Goal: Task Accomplishment & Management: Complete application form

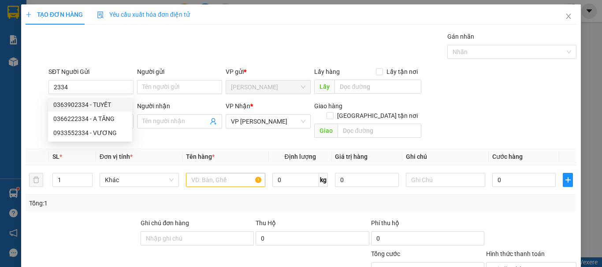
click at [100, 106] on div "0363902334 - TUYẾT" at bounding box center [90, 105] width 74 height 10
type input "0363902334"
type input "TUYẾT"
type input "100.000"
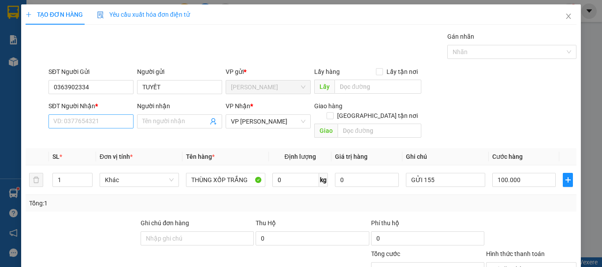
type input "0363902334"
click at [99, 122] on input "SĐT Người Nhận *" at bounding box center [90, 122] width 85 height 14
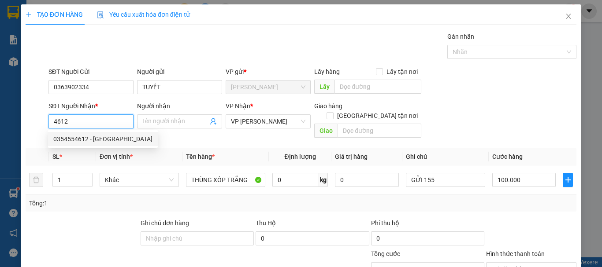
click at [107, 140] on div "0354554612 - [GEOGRAPHIC_DATA]" at bounding box center [102, 139] width 99 height 10
type input "0354554612"
type input "[PERSON_NAME]"
type input "CÀ NÁ"
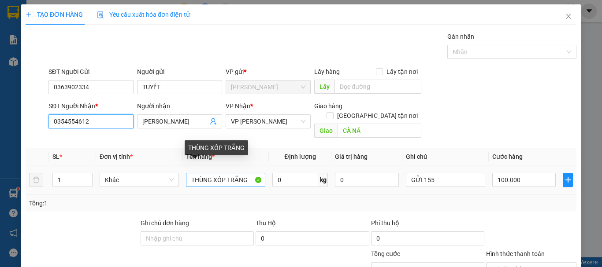
type input "0354554612"
click at [246, 173] on input "THÙNG XỐP TRẮNG" at bounding box center [225, 180] width 79 height 14
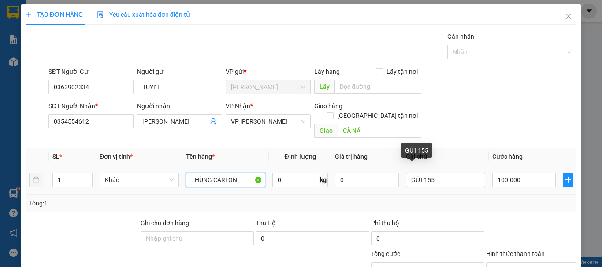
type input "THÙNG CARTON"
click at [439, 174] on input "GỬI 155" at bounding box center [445, 180] width 79 height 14
type input "G"
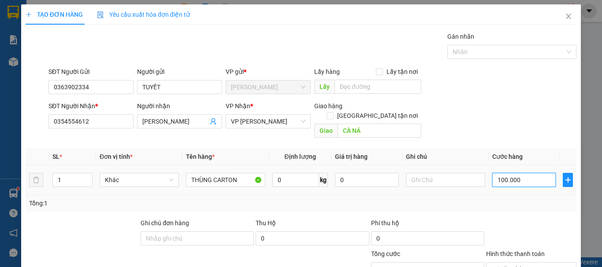
click at [515, 173] on input "100.000" at bounding box center [523, 180] width 63 height 14
type input "0"
type input "5"
type input "05"
type input "50"
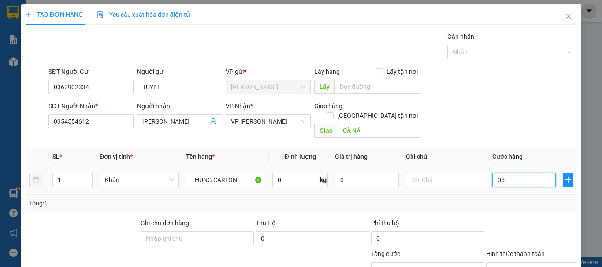
type input "050"
type input "500"
type input "0.500"
type input "50"
type input "050"
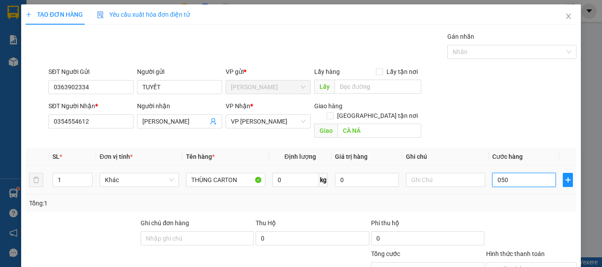
type input "5"
type input "05"
type input "0"
click at [492, 173] on input "0" at bounding box center [523, 180] width 63 height 14
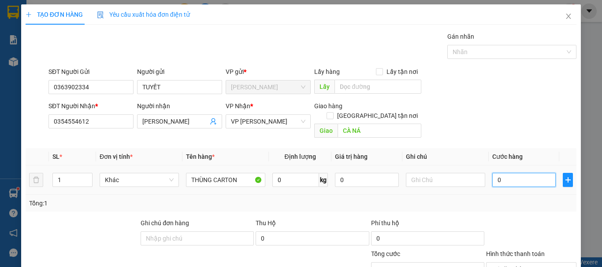
type input "50"
type input "50.201"
type input "5.020"
type input "502"
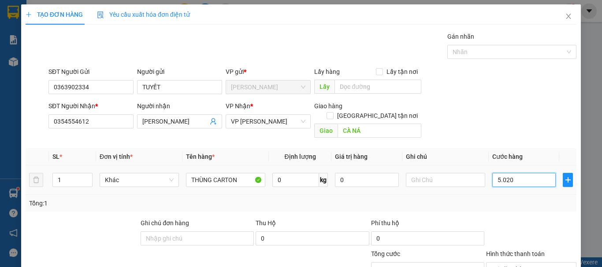
type input "502"
type input "50"
type input "500"
type input "5.000"
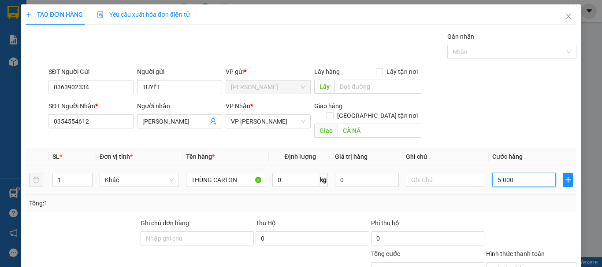
type input "50.000"
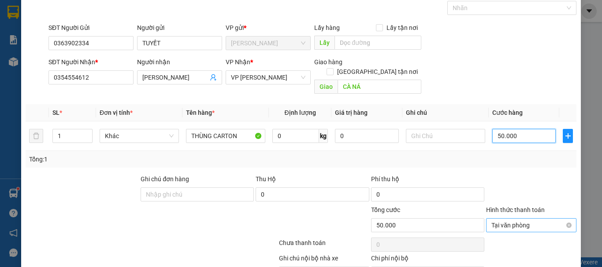
scroll to position [86, 0]
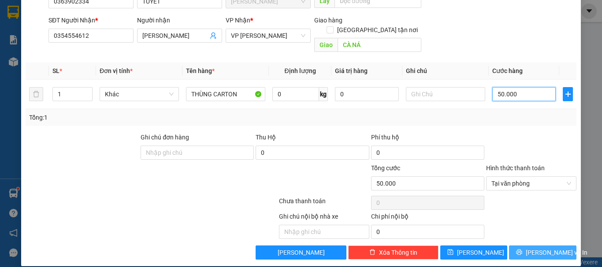
type input "50.000"
click at [514, 246] on button "[PERSON_NAME] và In" at bounding box center [542, 253] width 67 height 14
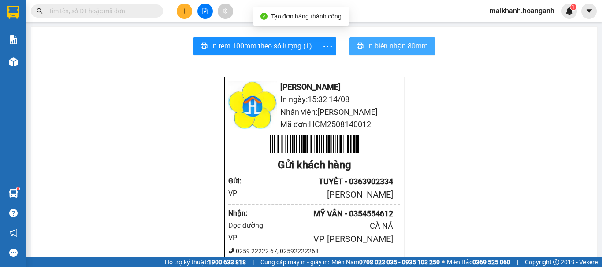
click at [385, 46] on span "In biên nhận 80mm" at bounding box center [397, 46] width 61 height 11
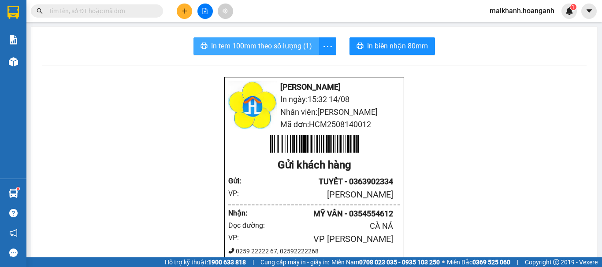
click at [275, 42] on span "In tem 100mm theo số lượng (1)" at bounding box center [261, 46] width 101 height 11
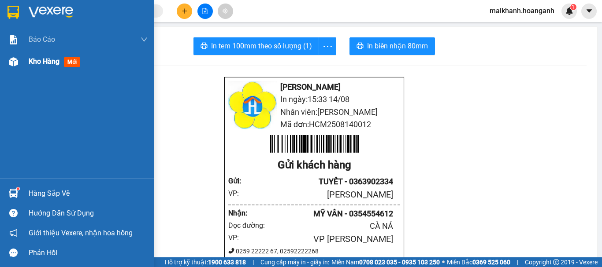
click at [42, 65] on span "Kho hàng" at bounding box center [44, 61] width 31 height 8
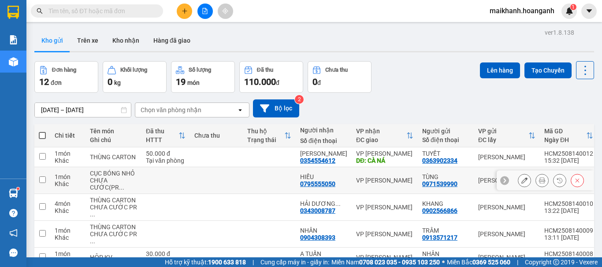
scroll to position [44, 0]
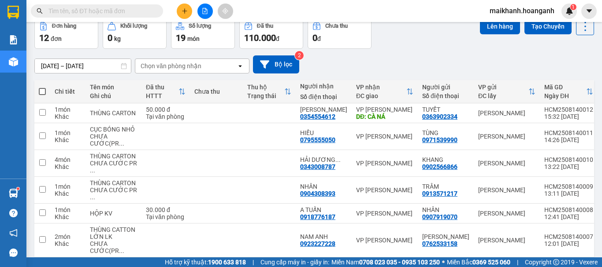
click at [187, 15] on button at bounding box center [184, 11] width 15 height 15
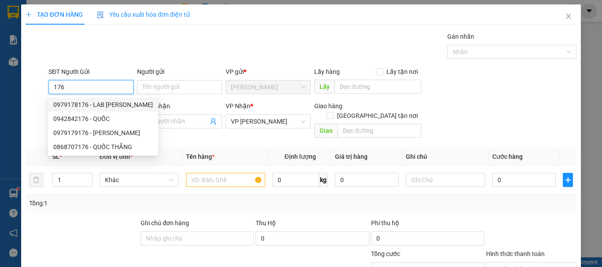
click at [121, 104] on div "0979178176 - LAB [PERSON_NAME]" at bounding box center [103, 105] width 100 height 10
type input "0979178176"
type input "LAB [PERSON_NAME]"
type input "30.000"
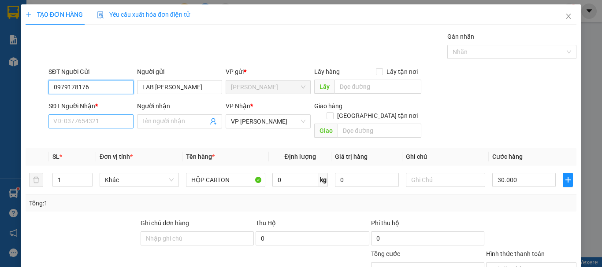
type input "0979178176"
click at [117, 115] on input "SĐT Người Nhận *" at bounding box center [90, 122] width 85 height 14
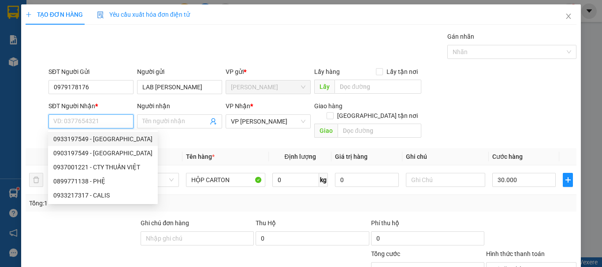
click at [104, 140] on div "0933197549 - [GEOGRAPHIC_DATA]" at bounding box center [102, 139] width 99 height 10
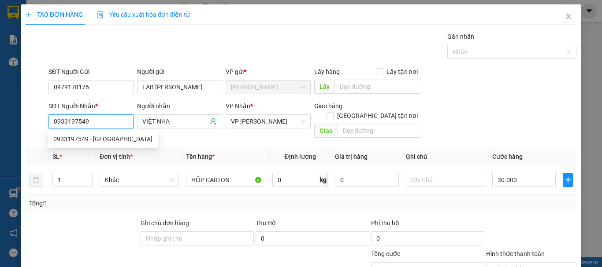
type input "0933197549"
type input "VIỆT NHA"
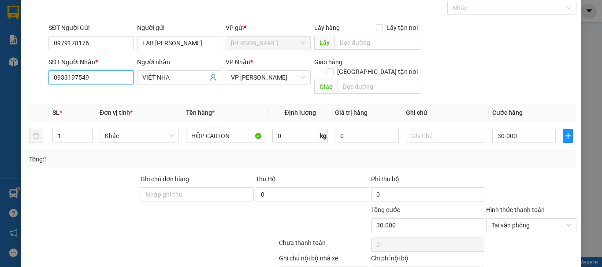
scroll to position [86, 0]
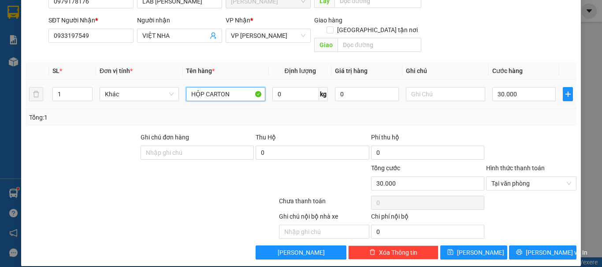
click at [232, 87] on input "HỘP CARTON" at bounding box center [225, 94] width 79 height 14
type input "HỘP KHẨU TRANG"
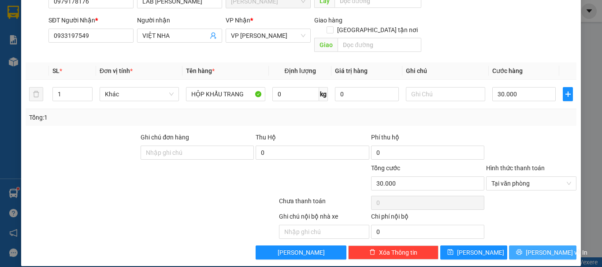
click at [538, 248] on span "[PERSON_NAME] và In" at bounding box center [556, 253] width 62 height 10
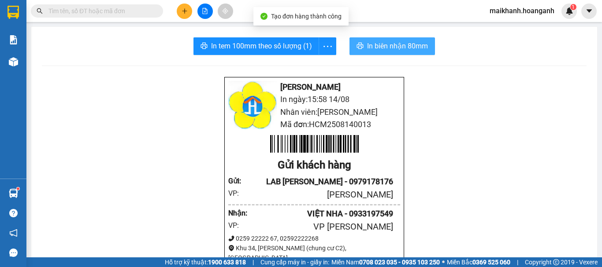
click at [394, 51] on span "In biên nhận 80mm" at bounding box center [397, 46] width 61 height 11
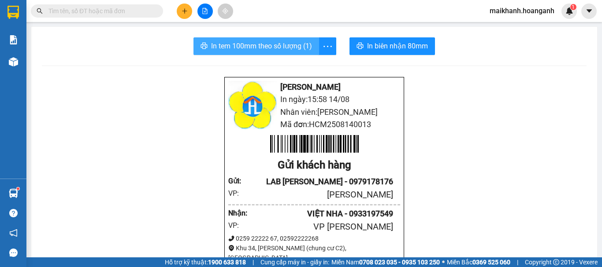
click at [288, 44] on span "In tem 100mm theo số lượng (1)" at bounding box center [261, 46] width 101 height 11
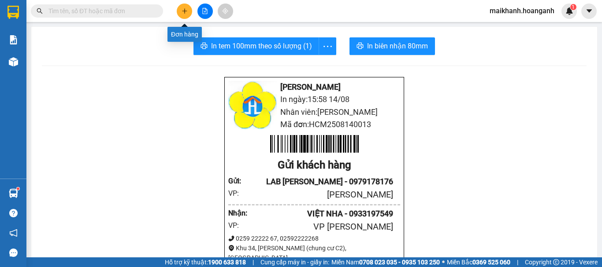
click at [185, 9] on icon "plus" at bounding box center [184, 10] width 0 height 5
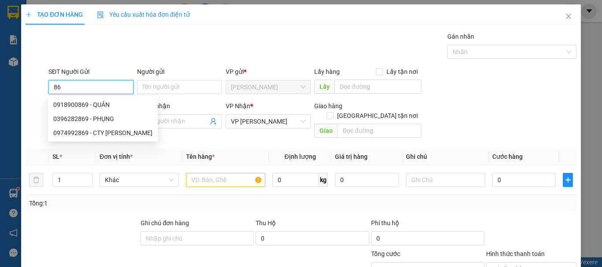
type input "8"
click at [157, 148] on th "Đơn vị tính *" at bounding box center [139, 156] width 86 height 17
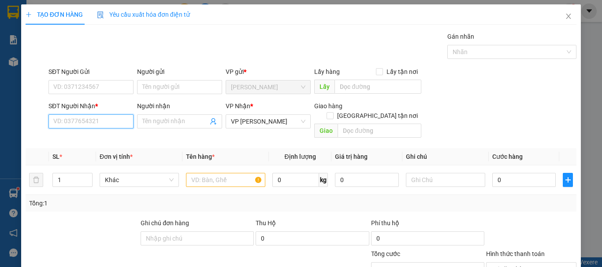
click at [95, 128] on input "SĐT Người Nhận *" at bounding box center [90, 122] width 85 height 14
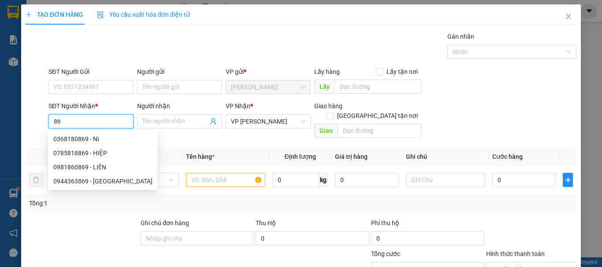
type input "8"
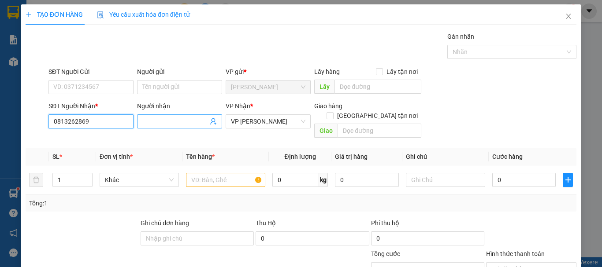
type input "0813262869"
click at [155, 119] on input "Người nhận" at bounding box center [175, 122] width 66 height 10
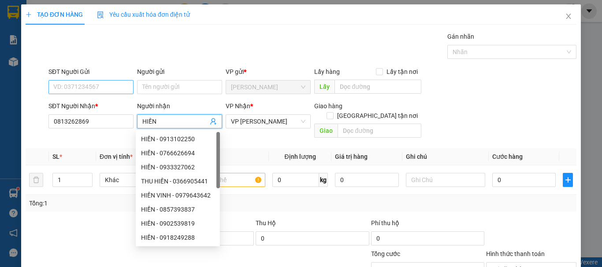
type input "HIỀN"
click at [99, 82] on input "SĐT Người Gửi" at bounding box center [90, 87] width 85 height 14
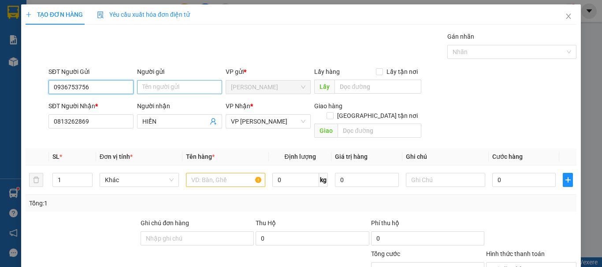
type input "0936753756"
click at [148, 90] on input "Người gửi" at bounding box center [179, 87] width 85 height 14
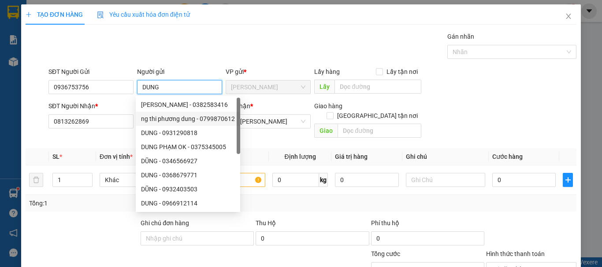
type input "DUNG"
click at [462, 126] on div "SĐT Người Nhận * 0813262869 Người nhận HIỀN VP Nhận * VP [PERSON_NAME] hàng Gia…" at bounding box center [312, 121] width 531 height 41
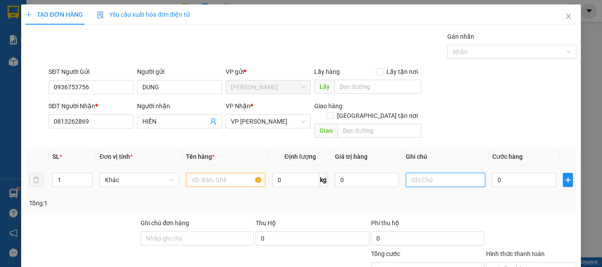
click at [420, 173] on input "text" at bounding box center [445, 180] width 79 height 14
click at [496, 174] on input "0" at bounding box center [523, 180] width 63 height 14
click at [214, 174] on input "text" at bounding box center [225, 180] width 79 height 14
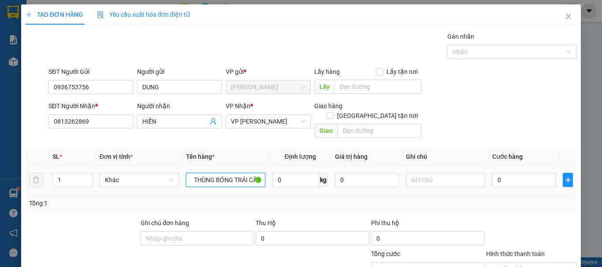
scroll to position [0, 5]
type input "1 THÙNG BÓNG TRÁI CÂY"
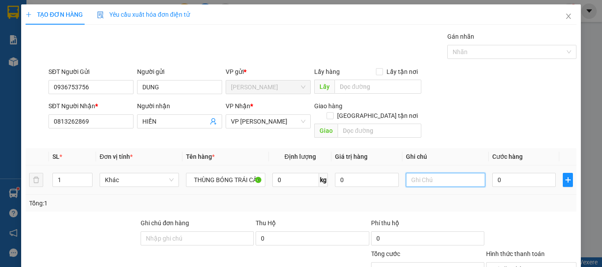
click at [437, 173] on input "text" at bounding box center [445, 180] width 79 height 14
type input "HƯ DẬP KHÔNG ĐỀN"
click at [508, 173] on input "0" at bounding box center [523, 180] width 63 height 14
type input "4"
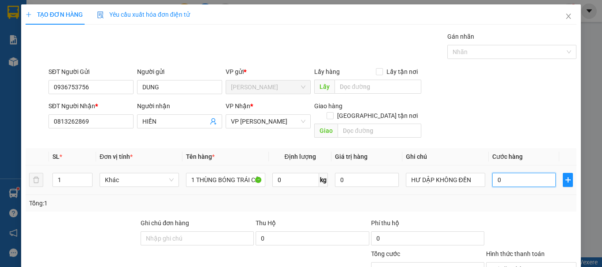
type input "4"
type input "40"
type input "400"
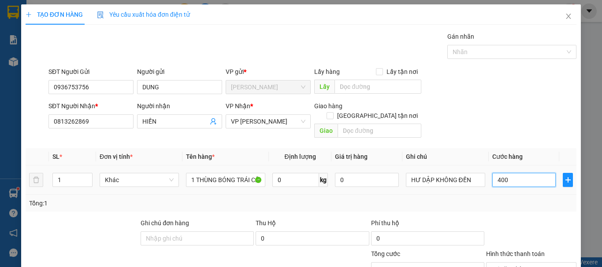
type input "4.000"
type input "40.000"
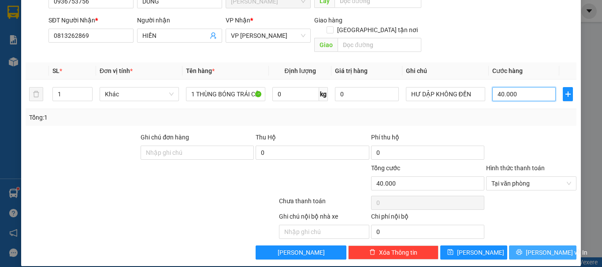
type input "40.000"
click at [524, 246] on button "[PERSON_NAME] và In" at bounding box center [542, 253] width 67 height 14
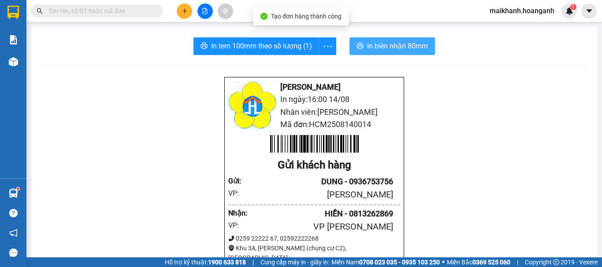
click at [418, 53] on button "In biên nhận 80mm" at bounding box center [391, 46] width 85 height 18
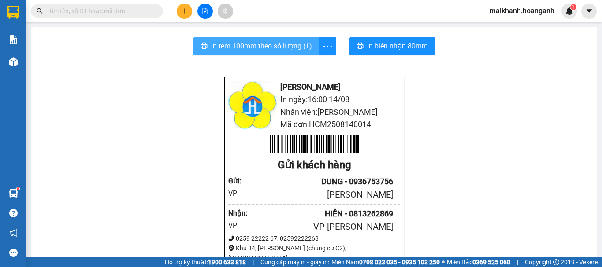
click at [282, 42] on span "In tem 100mm theo số lượng (1)" at bounding box center [261, 46] width 101 height 11
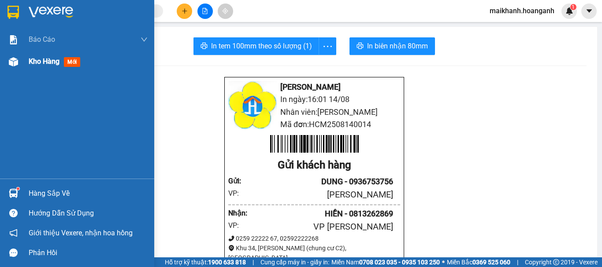
drag, startPoint x: 59, startPoint y: 63, endPoint x: 63, endPoint y: 65, distance: 4.6
click at [59, 63] on span "Kho hàng" at bounding box center [44, 61] width 31 height 8
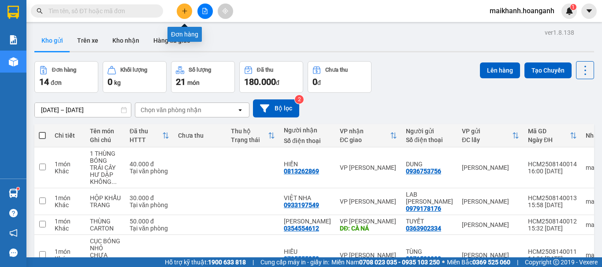
click at [185, 7] on button at bounding box center [184, 11] width 15 height 15
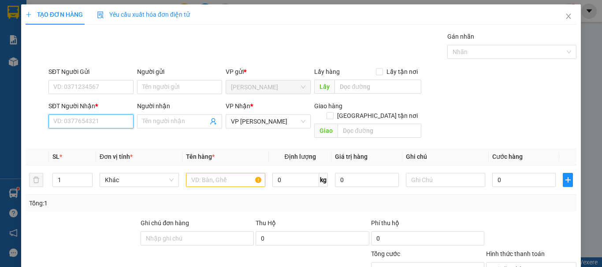
click at [98, 122] on input "SĐT Người Nhận *" at bounding box center [90, 122] width 85 height 14
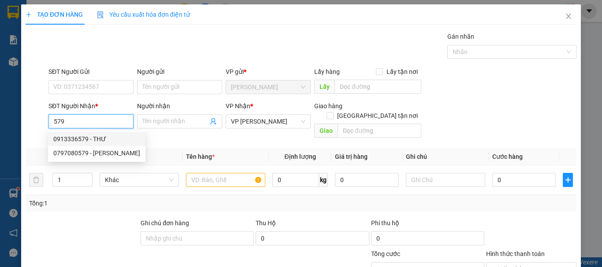
click at [92, 138] on div "0913336579 - THƯ" at bounding box center [96, 139] width 87 height 10
type input "0913336579"
type input "THƯ"
checkbox input "true"
type input "KHU CỤM CÔNG NGHIỆP [GEOGRAPHIC_DATA]"
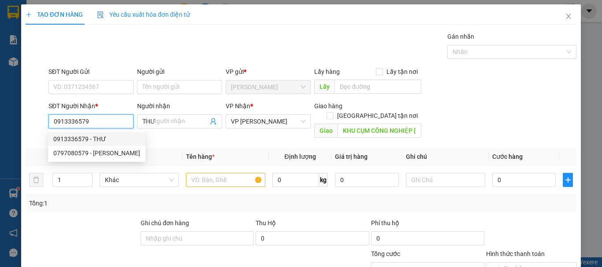
type input "250.000"
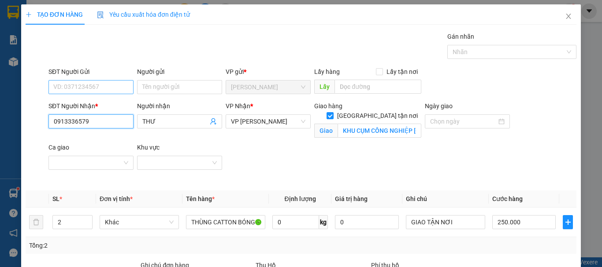
type input "0913336579"
click at [95, 90] on input "SĐT Người Gửi" at bounding box center [90, 87] width 85 height 14
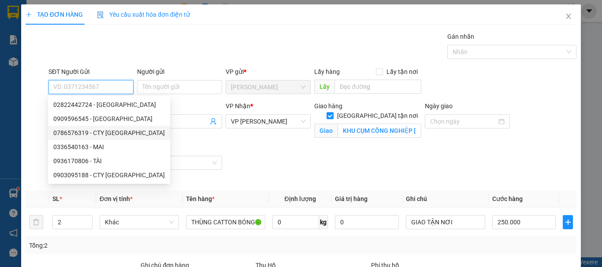
click at [114, 134] on div "0786576319 - CTY [GEOGRAPHIC_DATA]" at bounding box center [108, 133] width 111 height 10
type input "0786576319"
type input "CTY HƯNG VIỆT"
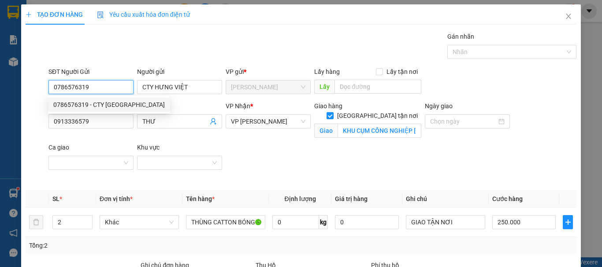
type input "300.000"
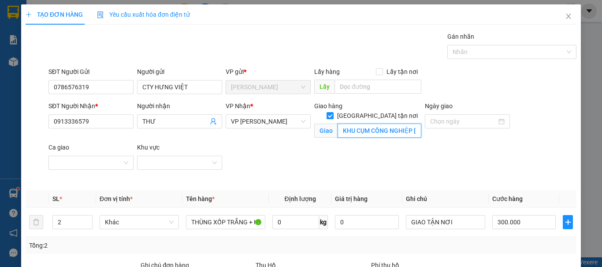
click at [411, 125] on input "KHU CỤM CÔNG NGHIỆP [GEOGRAPHIC_DATA]" at bounding box center [379, 131] width 84 height 14
click at [415, 124] on input "KHU CỤM CÔNG NGHIỆP [GEOGRAPHIC_DATA]" at bounding box center [379, 131] width 84 height 14
click at [69, 223] on input "2" at bounding box center [72, 222] width 39 height 13
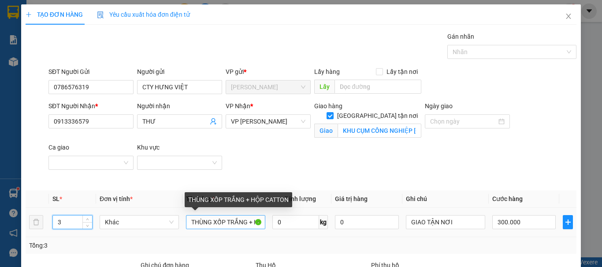
type input "3"
click at [251, 222] on input "THÙNG XỐP TRẮNG + HỘP CATTON" at bounding box center [225, 222] width 79 height 14
type input "0"
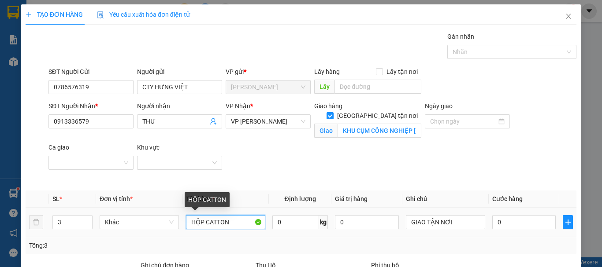
click at [243, 222] on input "HỘP CATTON" at bounding box center [225, 222] width 79 height 14
type input "H"
type input "2 THÙNG XỐP+1 THÙNG CARTON"
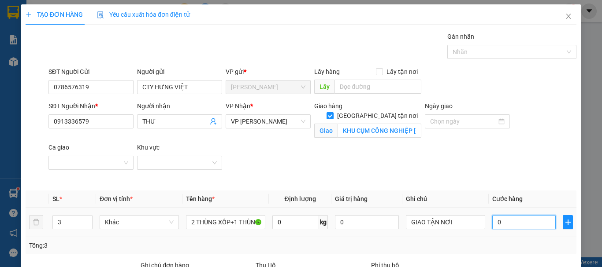
click at [511, 215] on input "0" at bounding box center [523, 222] width 63 height 14
type input "4"
type input "40"
type input "400"
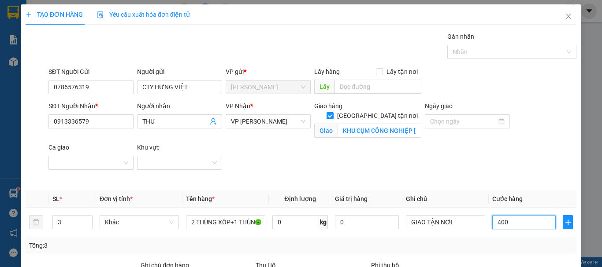
type input "400"
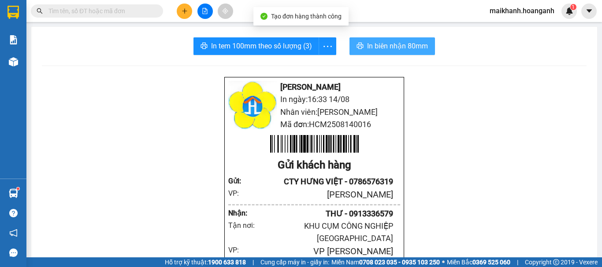
click at [387, 44] on span "In biên nhận 80mm" at bounding box center [397, 46] width 61 height 11
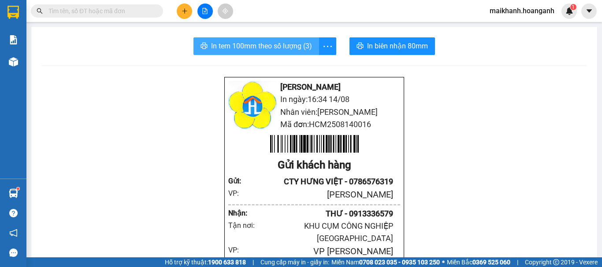
click at [287, 41] on span "In tem 100mm theo số lượng (3)" at bounding box center [261, 46] width 101 height 11
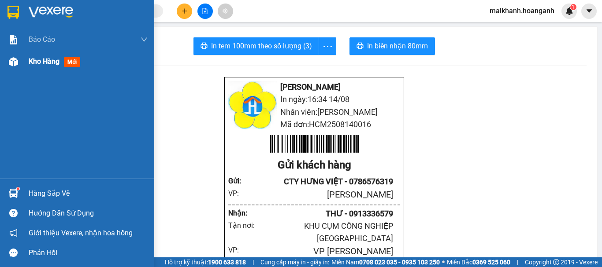
click at [38, 60] on span "Kho hàng" at bounding box center [44, 61] width 31 height 8
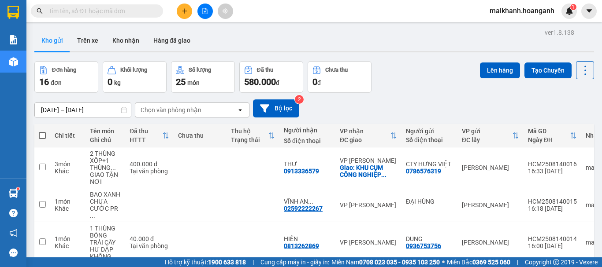
click at [179, 11] on button at bounding box center [184, 11] width 15 height 15
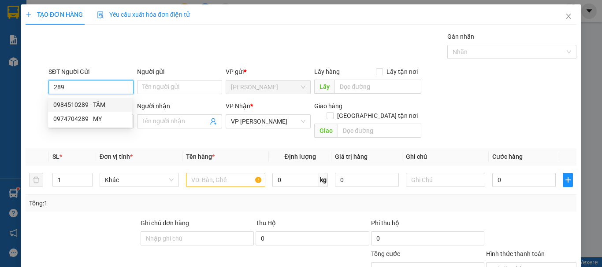
click at [70, 103] on div "0984510289 - TÂM" at bounding box center [90, 105] width 74 height 10
type input "0984510289"
type input "TÂM"
type input "20.000"
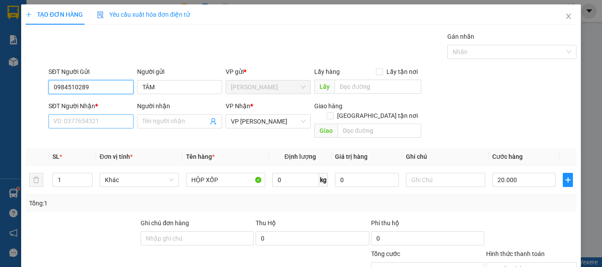
type input "0984510289"
click at [91, 122] on input "SĐT Người Nhận *" at bounding box center [90, 122] width 85 height 14
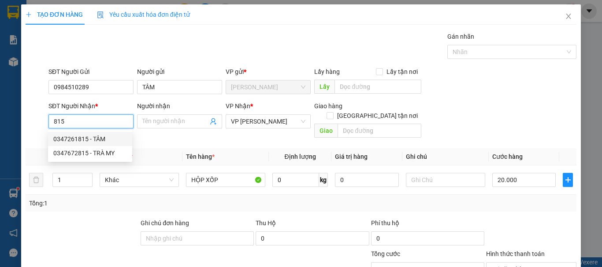
click at [103, 141] on div "0347261815 - TÂM" at bounding box center [90, 139] width 74 height 10
type input "0347261815"
type input "TÂM"
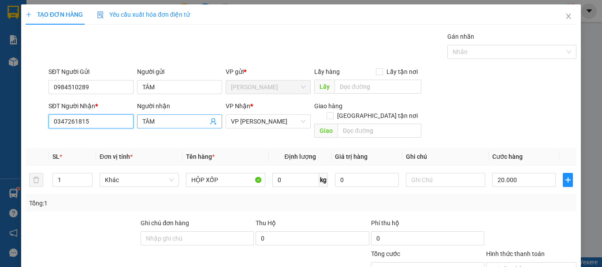
type input "0347261815"
click at [175, 116] on span "TÂM" at bounding box center [179, 122] width 85 height 14
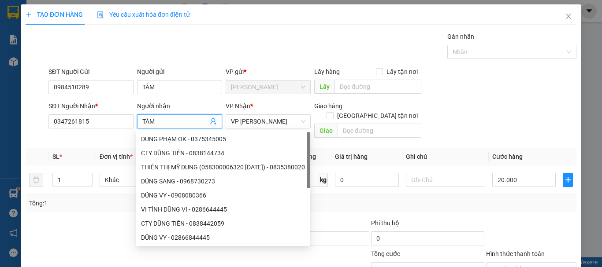
click at [174, 120] on input "TÂM" at bounding box center [175, 122] width 66 height 10
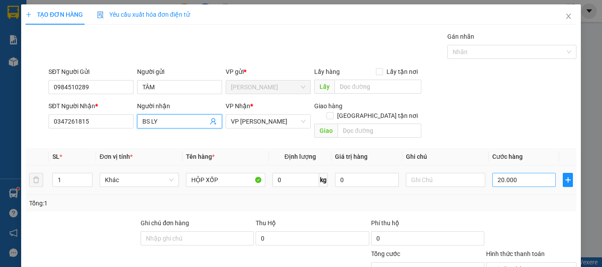
type input "BS LY"
click at [512, 173] on input "20.000" at bounding box center [523, 180] width 63 height 14
type input "3"
type input "30"
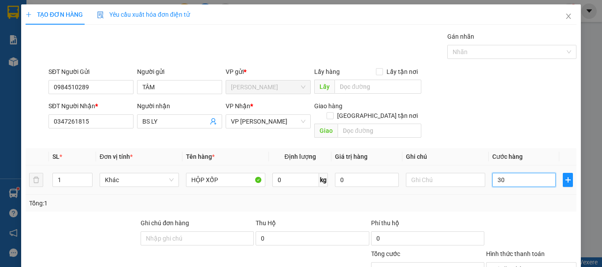
type input "300"
type input "3.000"
type input "30.000"
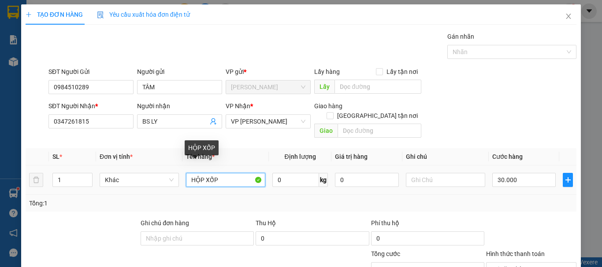
click at [227, 173] on input "HỘP XỐP" at bounding box center [225, 180] width 79 height 14
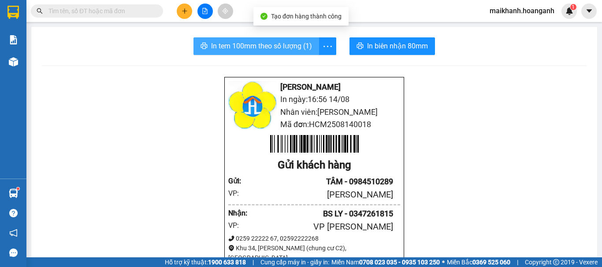
click at [247, 40] on button "In tem 100mm theo số lượng (1)" at bounding box center [256, 46] width 126 height 18
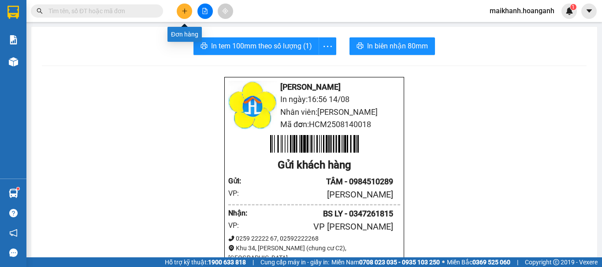
click at [184, 10] on icon "plus" at bounding box center [184, 11] width 6 height 6
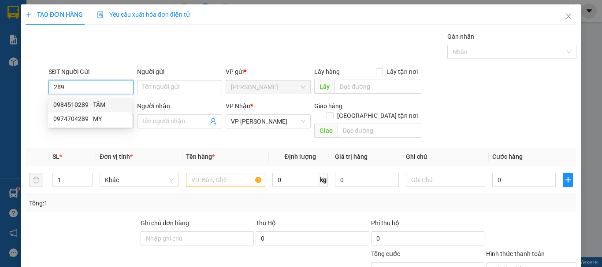
click at [70, 102] on div "0984510289 - TÂM" at bounding box center [90, 105] width 74 height 10
type input "0984510289"
type input "TÂM"
type input "30.000"
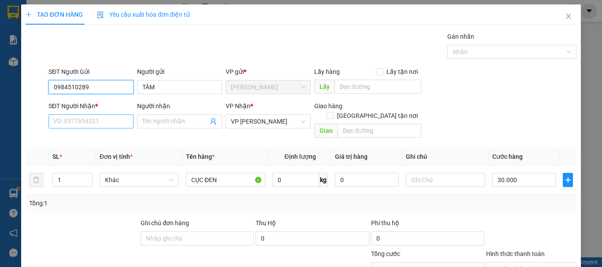
type input "0984510289"
click at [77, 121] on input "SĐT Người Nhận *" at bounding box center [90, 122] width 85 height 14
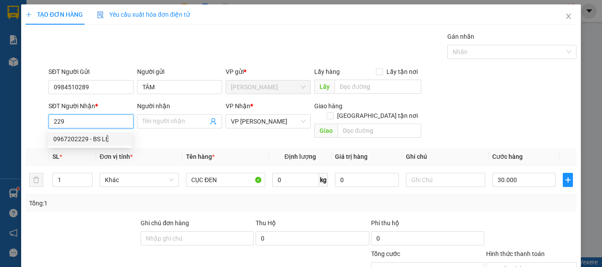
click at [86, 137] on div "0967202229 - BS LỆ" at bounding box center [90, 139] width 74 height 10
type input "0967202229"
type input "BS LỆ"
type input "20.000"
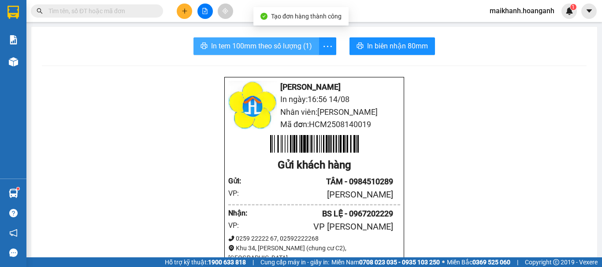
click at [219, 43] on span "In tem 100mm theo số lượng (1)" at bounding box center [261, 46] width 101 height 11
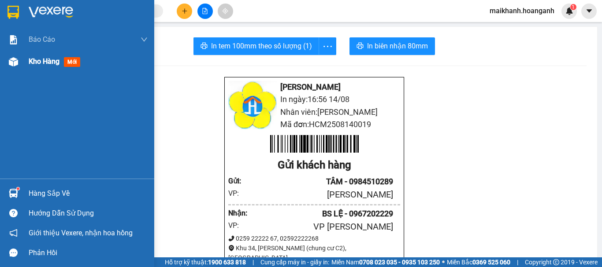
click at [64, 62] on div "Kho hàng mới" at bounding box center [56, 61] width 55 height 11
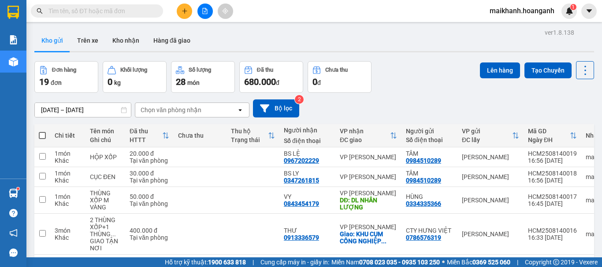
click at [184, 12] on icon "plus" at bounding box center [184, 11] width 6 height 6
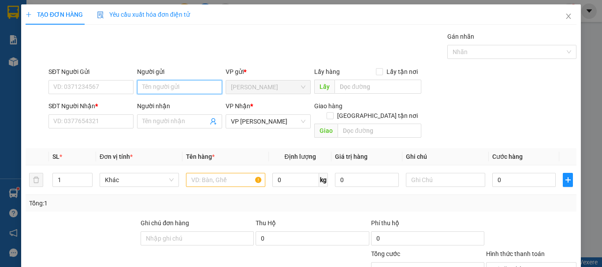
click at [166, 86] on input "Người gửi" at bounding box center [179, 87] width 85 height 14
type input "CTY ĐỨC LAN"
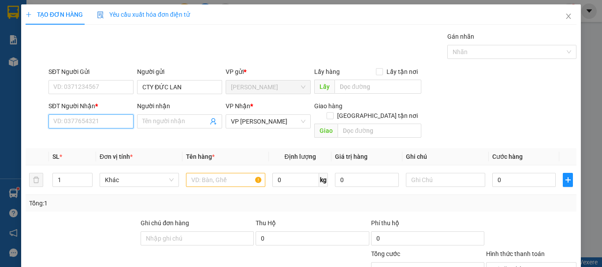
click at [104, 121] on input "SĐT Người Nhận *" at bounding box center [90, 122] width 85 height 14
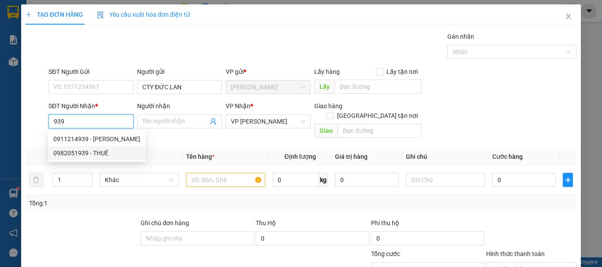
click at [105, 150] on div "0982051939 - THUÊ" at bounding box center [96, 153] width 87 height 10
type input "0982051939"
type input "THUÊ"
type input "40.000"
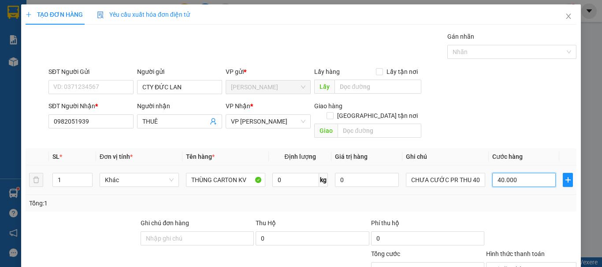
click at [514, 173] on input "40.000" at bounding box center [523, 180] width 63 height 14
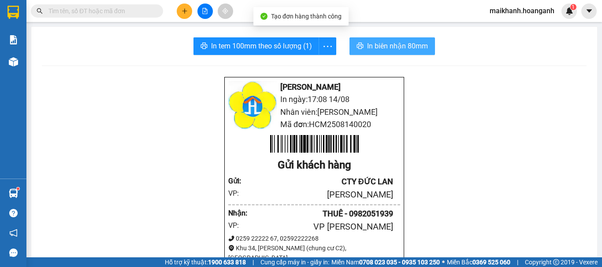
click at [374, 45] on span "In biên nhận 80mm" at bounding box center [397, 46] width 61 height 11
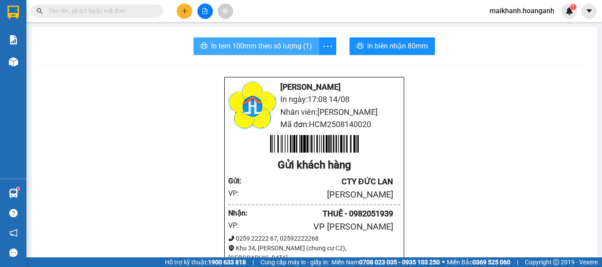
click at [277, 44] on span "In tem 100mm theo số lượng (1)" at bounding box center [261, 46] width 101 height 11
click at [181, 10] on icon "plus" at bounding box center [184, 11] width 6 height 6
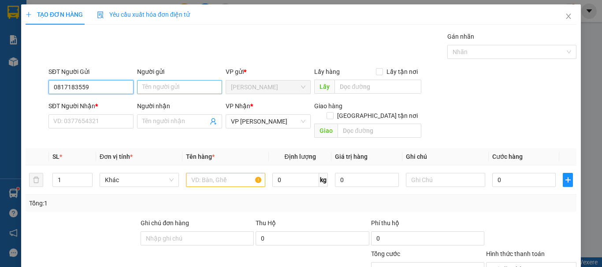
type input "0817183559"
click at [184, 82] on input "Người gửi" at bounding box center [179, 87] width 85 height 14
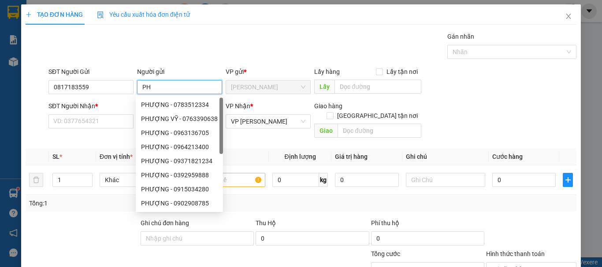
type input "P"
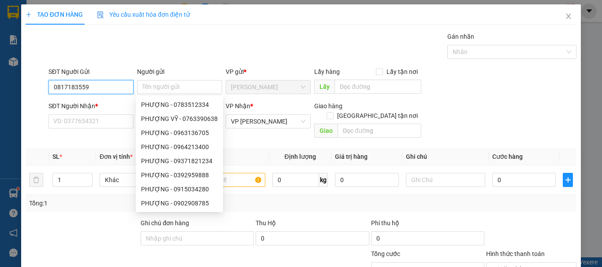
click at [107, 92] on input "0817183559" at bounding box center [90, 87] width 85 height 14
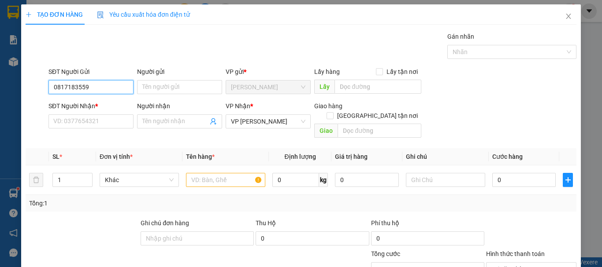
click at [107, 92] on input "0817183559" at bounding box center [90, 87] width 85 height 14
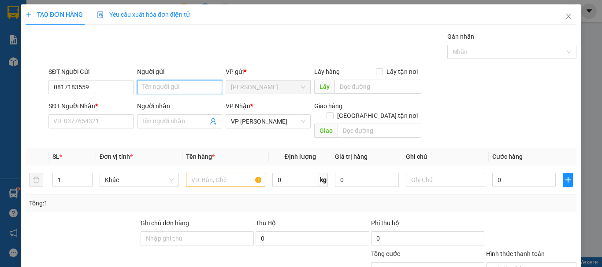
click at [161, 82] on input "Người gửi" at bounding box center [179, 87] width 85 height 14
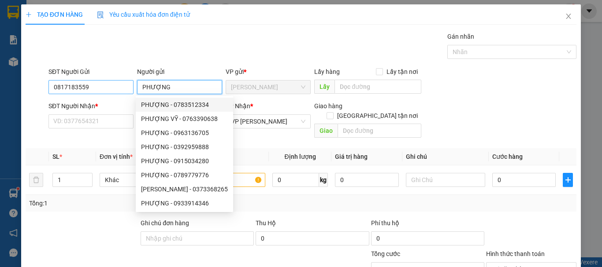
type input "PHƯỢNG"
click at [114, 89] on input "0817183559" at bounding box center [90, 87] width 85 height 14
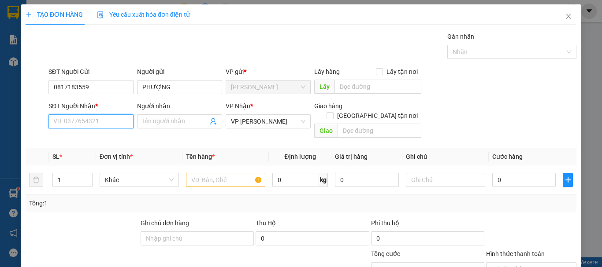
click at [78, 118] on input "SĐT Người Nhận *" at bounding box center [90, 122] width 85 height 14
paste input "0817183559"
type input "0817183559"
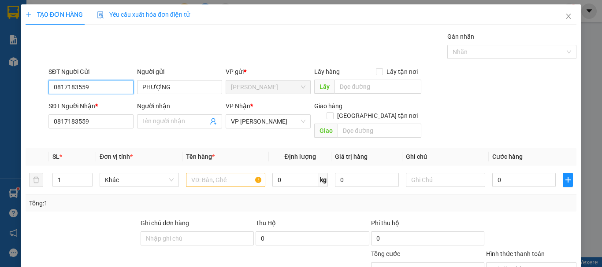
click at [113, 92] on input "0817183559" at bounding box center [90, 87] width 85 height 14
type input "0919482744"
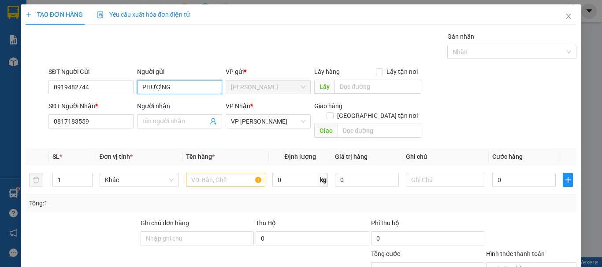
click at [174, 83] on input "PHƯỢNG" at bounding box center [179, 87] width 85 height 14
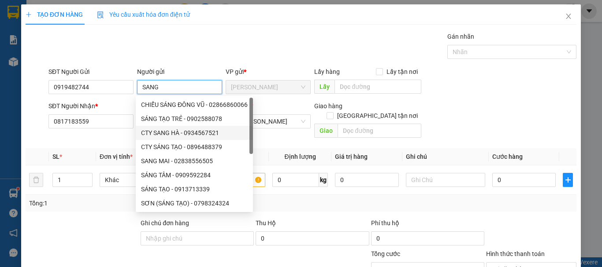
type input "SANG"
click at [125, 133] on div "Transit Pickup Surcharge Ids Transit Deliver Surcharge Ids Transit Deliver Surc…" at bounding box center [301, 189] width 551 height 314
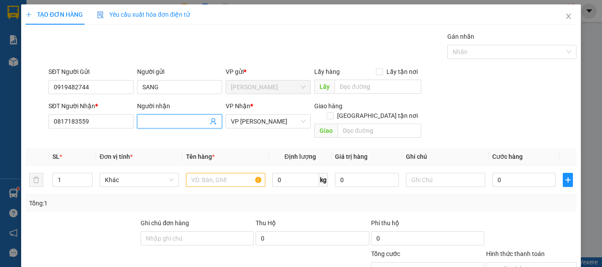
click at [189, 124] on input "Người nhận" at bounding box center [175, 122] width 66 height 10
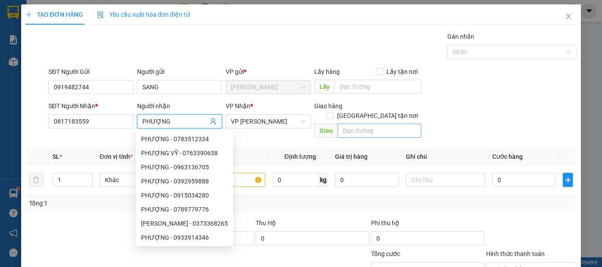
type input "PHƯỢNG"
click at [356, 124] on input "text" at bounding box center [379, 131] width 84 height 14
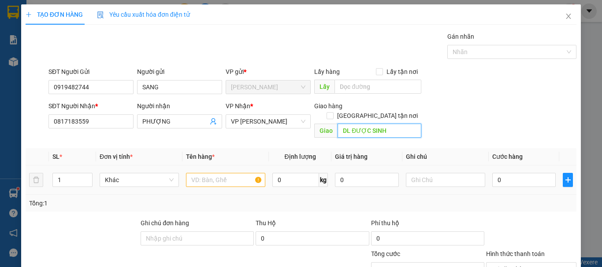
type input "DL ĐƯỢC SINH"
click at [244, 173] on input "text" at bounding box center [225, 180] width 79 height 14
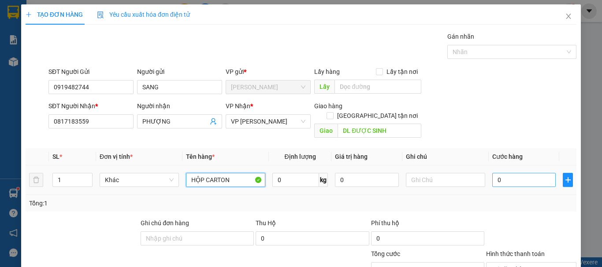
type input "HỘP CARTON"
click at [500, 174] on input "0" at bounding box center [523, 180] width 63 height 14
type input "3"
type input "30"
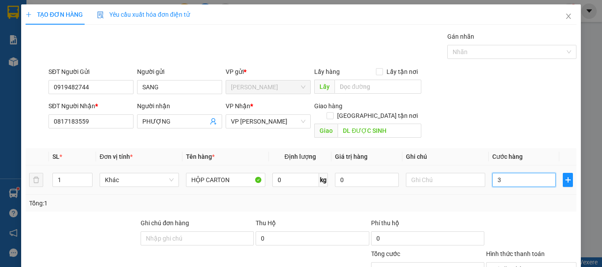
type input "30"
type input "300"
type input "3.000"
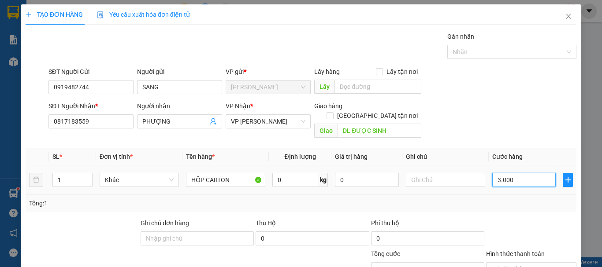
type input "30.000"
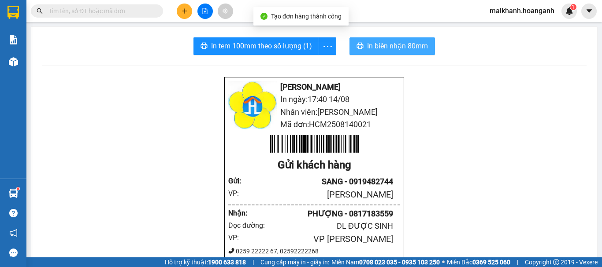
click at [409, 43] on span "In biên nhận 80mm" at bounding box center [397, 46] width 61 height 11
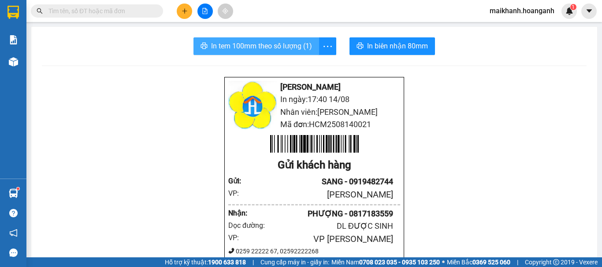
click at [307, 48] on span "In tem 100mm theo số lượng (1)" at bounding box center [261, 46] width 101 height 11
click at [185, 13] on icon "plus" at bounding box center [184, 11] width 6 height 6
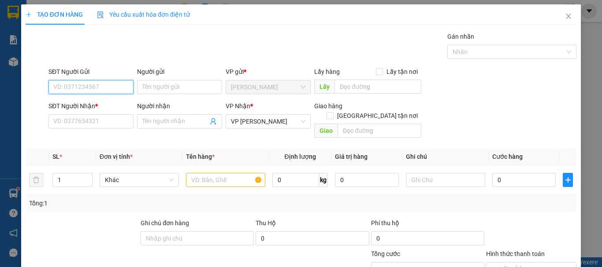
click at [103, 89] on input "SĐT Người Gửi" at bounding box center [90, 87] width 85 height 14
type input "7"
type input "0937688324"
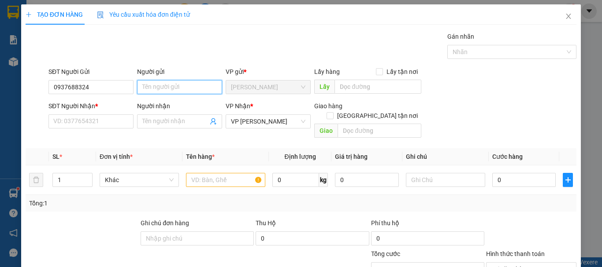
click at [151, 90] on input "Người gửi" at bounding box center [179, 87] width 85 height 14
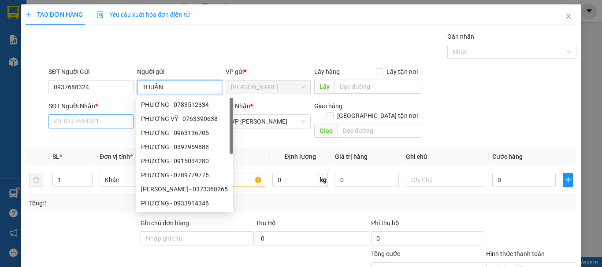
type input "THUẬN"
click at [96, 121] on input "SĐT Người Nhận *" at bounding box center [90, 122] width 85 height 14
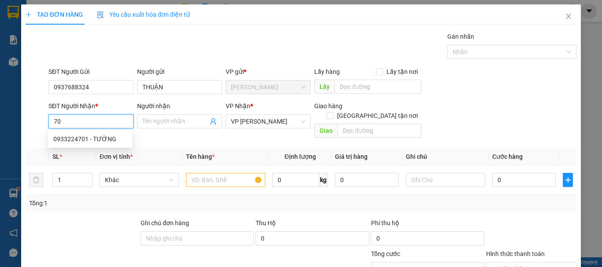
type input "7"
click at [95, 134] on div "0933224701 - TƯỜNG" at bounding box center [90, 139] width 84 height 14
type input "0933224701"
type input "TƯỜNG"
type input "50.000"
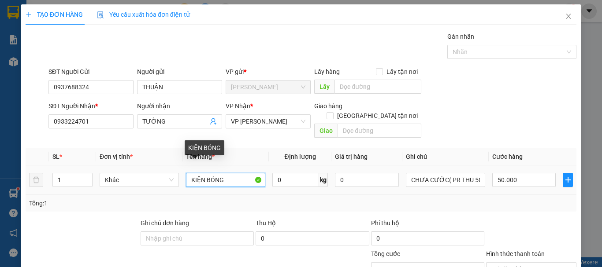
click at [246, 173] on input "KIỆN BÓNG" at bounding box center [225, 180] width 79 height 14
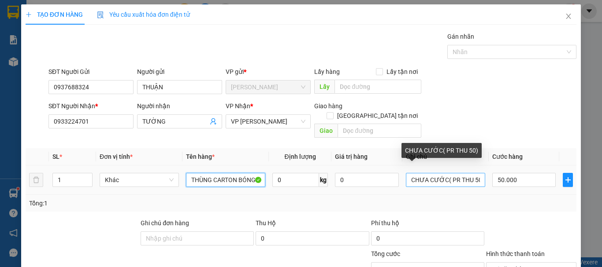
type input "THÙNG CARTON BÓNG"
click at [473, 173] on input "CHƯA CƯỚC( PR THU 50)" at bounding box center [445, 180] width 79 height 14
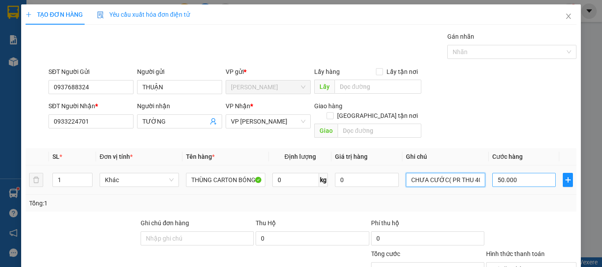
type input "CHƯA CƯỚC( PR THU 40)"
click at [510, 173] on input "50.000" at bounding box center [523, 180] width 63 height 14
type input "0"
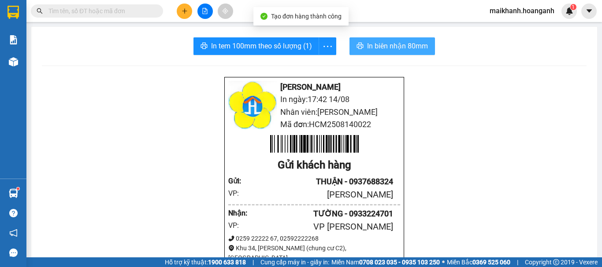
click at [374, 43] on span "In biên nhận 80mm" at bounding box center [397, 46] width 61 height 11
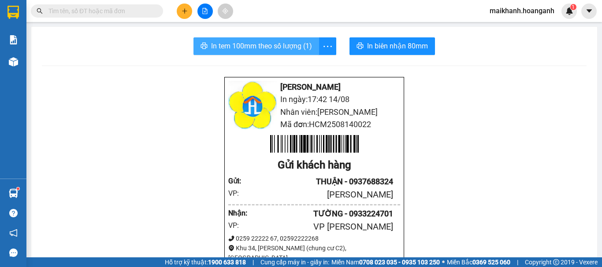
click at [240, 43] on span "In tem 100mm theo số lượng (1)" at bounding box center [261, 46] width 101 height 11
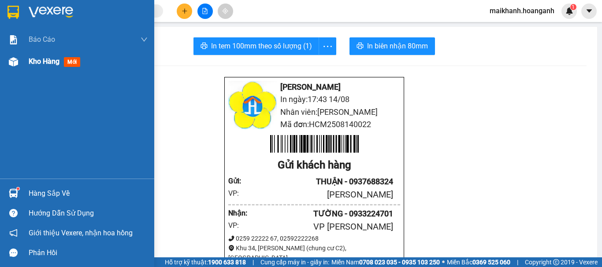
click at [49, 59] on span "Kho hàng" at bounding box center [44, 61] width 31 height 8
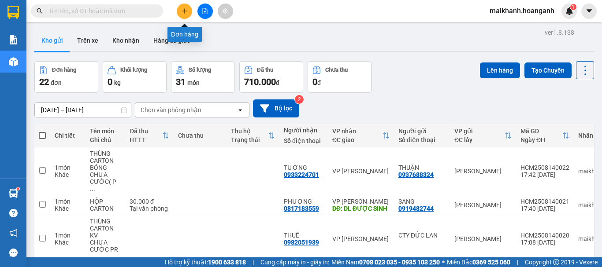
click at [183, 15] on button at bounding box center [184, 11] width 15 height 15
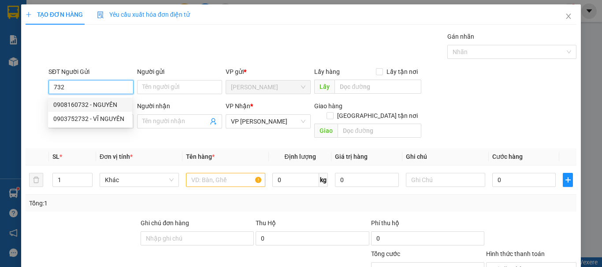
click at [84, 107] on div "0908160732 - NGUYÊN" at bounding box center [90, 105] width 74 height 10
type input "0908160732"
type input "NGUYÊN"
type input "200.000"
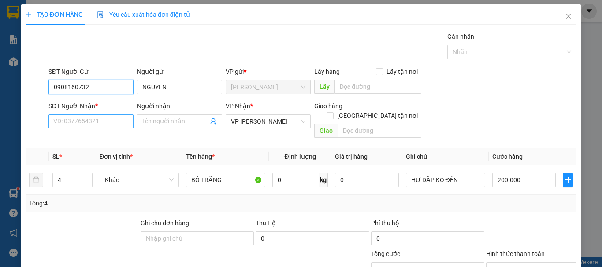
type input "0908160732"
click at [89, 120] on input "SĐT Người Nhận *" at bounding box center [90, 122] width 85 height 14
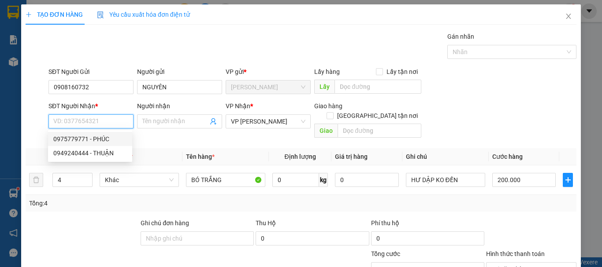
click at [105, 143] on div "0975779771 - PHÚC" at bounding box center [90, 139] width 74 height 10
type input "0975779771"
type input "PHÚC"
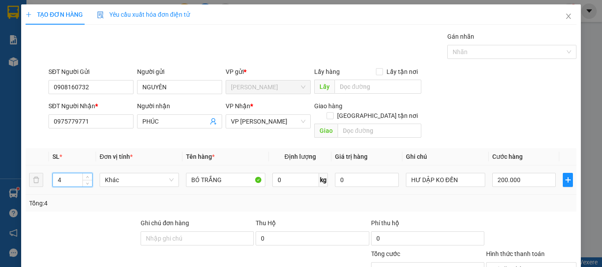
click at [73, 174] on input "4" at bounding box center [72, 180] width 39 height 13
type input "3"
click at [517, 173] on input "200.000" at bounding box center [523, 180] width 63 height 14
type input "0"
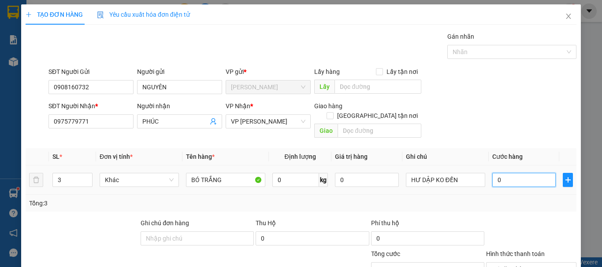
type input "1"
type input "01"
type input "15"
type input "015"
type input "1"
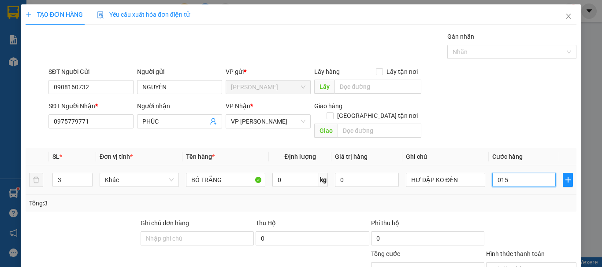
type input "01"
type input "0"
type input "10"
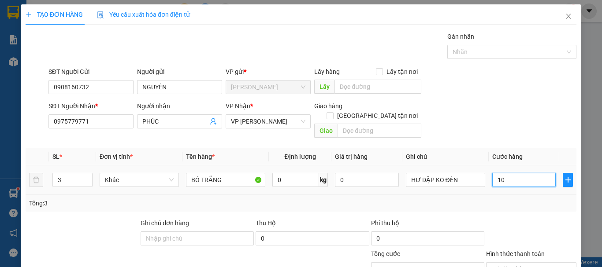
type input "150"
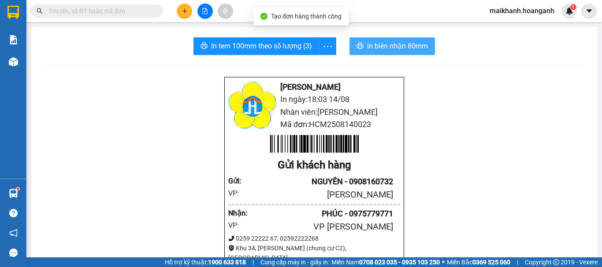
click at [424, 41] on span "In biên nhận 80mm" at bounding box center [397, 46] width 61 height 11
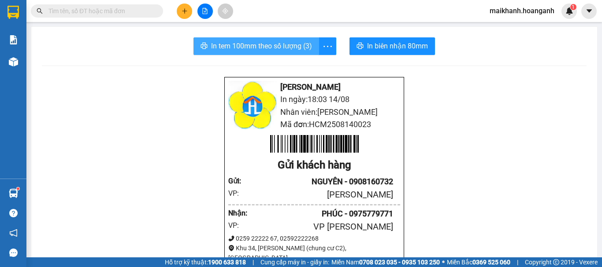
click at [278, 52] on button "In tem 100mm theo số lượng (3)" at bounding box center [256, 46] width 126 height 18
click at [181, 8] on icon "plus" at bounding box center [184, 11] width 6 height 6
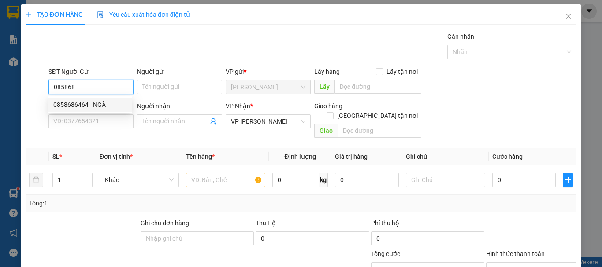
click at [107, 105] on div "0858686464 - NGÀ" at bounding box center [90, 105] width 74 height 10
type input "0858686464"
type input "NGÀ"
type input "40.000"
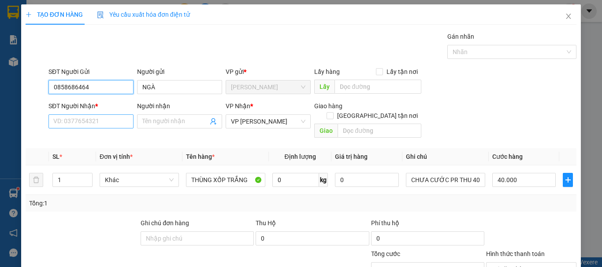
type input "0858686464"
click at [107, 116] on input "SĐT Người Nhận *" at bounding box center [90, 122] width 85 height 14
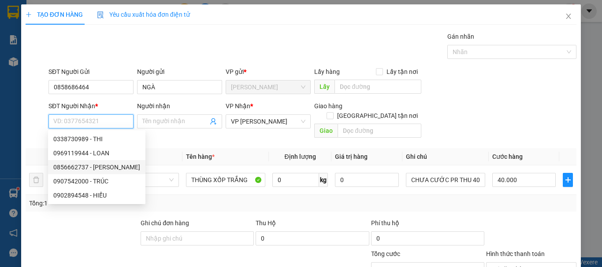
click at [121, 165] on div "0856662737 - [PERSON_NAME]" at bounding box center [96, 168] width 87 height 10
type input "0856662737"
type input "HẠNH SAKURA"
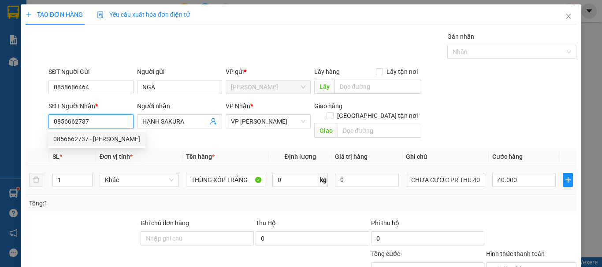
type input "80.000"
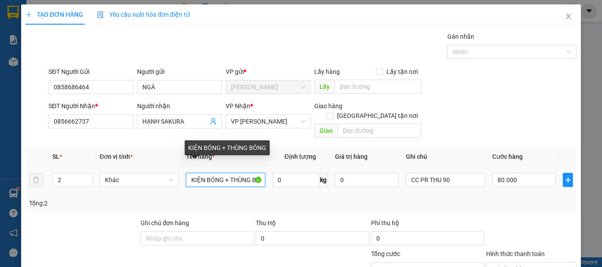
click at [226, 173] on input "KIỆN BÓNG + THÙNG BÓNG" at bounding box center [225, 180] width 79 height 14
drag, startPoint x: 188, startPoint y: 170, endPoint x: 268, endPoint y: 180, distance: 80.0
click at [268, 180] on tr "2 Khác KIỆN BÓNG + THÙNG BÓNG 0 kg 0 CC PR THU 90 80.000" at bounding box center [301, 181] width 551 height 30
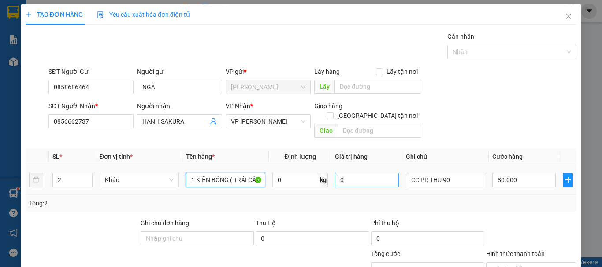
type input "1 KIỆN BÓNG ( TRÁI CÂYT)"
click at [359, 173] on input "0" at bounding box center [366, 180] width 63 height 14
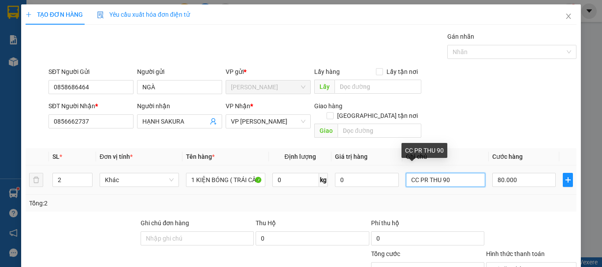
click at [455, 173] on input "CC PR THU 90" at bounding box center [445, 180] width 79 height 14
type input "0"
type input "C"
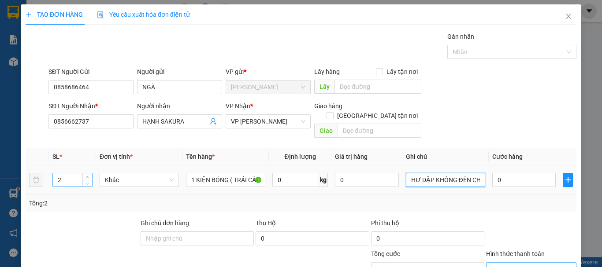
type input "HƯ DẬP KHÔNG ĐỀN CHUA CUOC PR THU 80"
click at [66, 174] on input "2" at bounding box center [72, 180] width 39 height 13
type input "1"
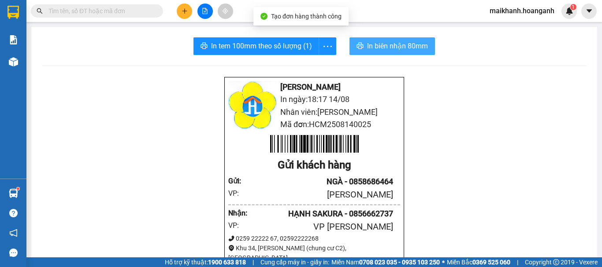
click at [367, 46] on span "In biên nhận 80mm" at bounding box center [397, 46] width 61 height 11
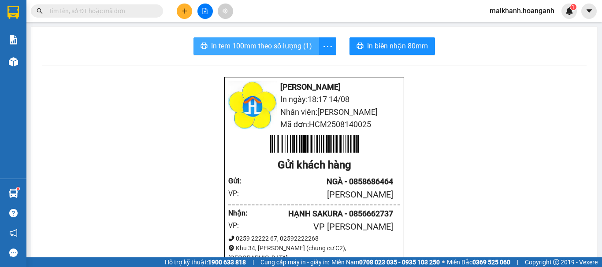
click at [260, 42] on span "In tem 100mm theo số lượng (1)" at bounding box center [261, 46] width 101 height 11
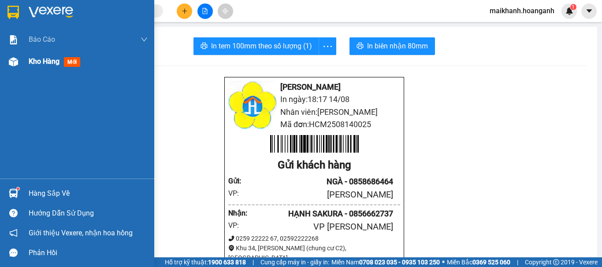
click at [41, 64] on span "Kho hàng" at bounding box center [44, 61] width 31 height 8
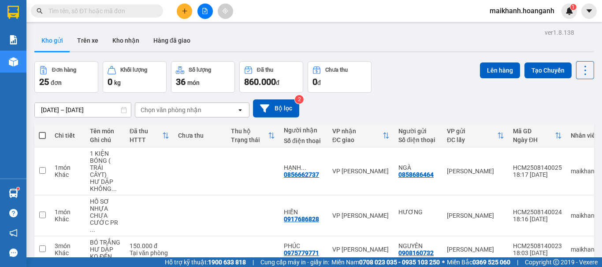
click at [183, 16] on button at bounding box center [184, 11] width 15 height 15
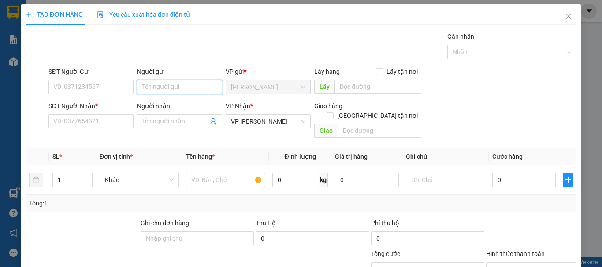
click at [151, 93] on input "Người gửi" at bounding box center [179, 87] width 85 height 14
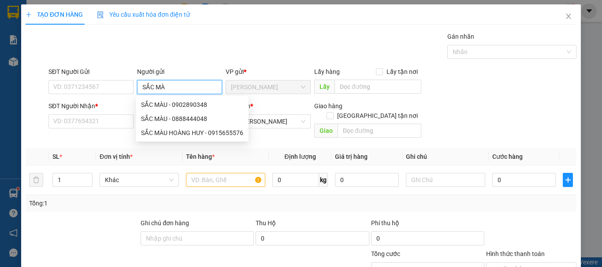
type input "SẮC MÀU"
click at [183, 110] on div "SẮC MÀU - 0902890348" at bounding box center [192, 105] width 113 height 14
type input "0902890348"
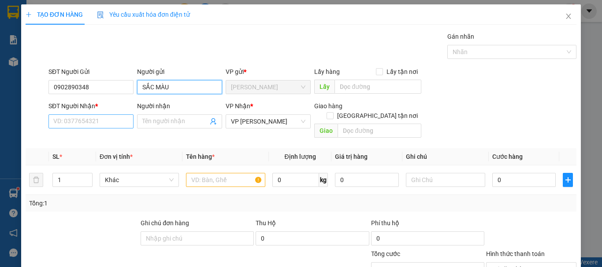
type input "SẮC MÀU"
click at [117, 121] on input "SĐT Người Nhận *" at bounding box center [90, 122] width 85 height 14
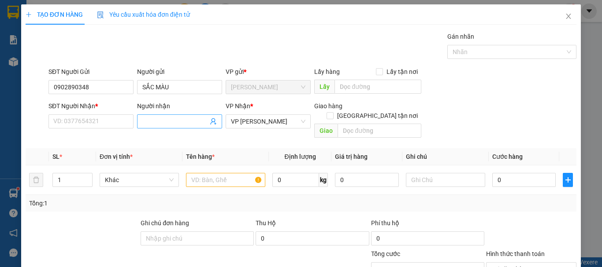
click at [164, 120] on input "Người nhận" at bounding box center [175, 122] width 66 height 10
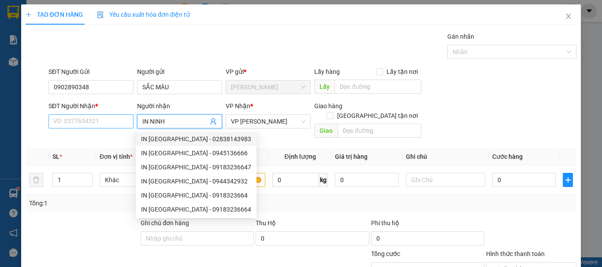
type input "IN NINH"
click at [99, 124] on input "SĐT Người Nhận *" at bounding box center [90, 122] width 85 height 14
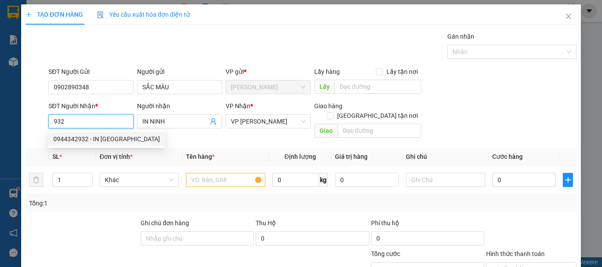
click at [92, 138] on div "0944342932 - IN [GEOGRAPHIC_DATA]" at bounding box center [106, 139] width 107 height 10
type input "0944342932"
type input "IN [GEOGRAPHIC_DATA]"
type input "30.000"
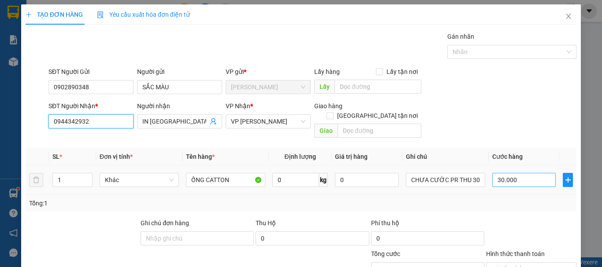
type input "0944342932"
click at [519, 173] on input "30.000" at bounding box center [523, 180] width 63 height 14
type input "0"
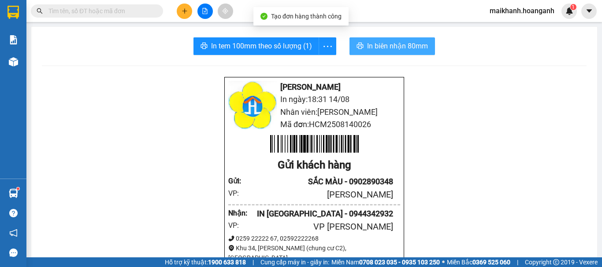
click at [392, 51] on span "In biên nhận 80mm" at bounding box center [397, 46] width 61 height 11
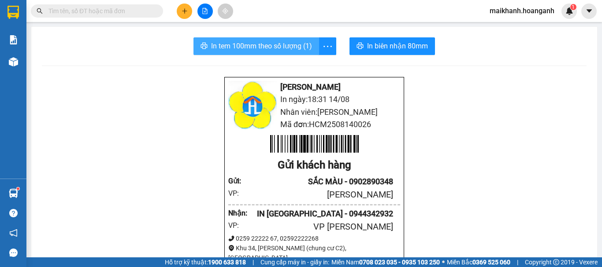
click at [269, 53] on button "In tem 100mm theo số lượng (1)" at bounding box center [256, 46] width 126 height 18
click at [116, 9] on input "text" at bounding box center [100, 11] width 104 height 10
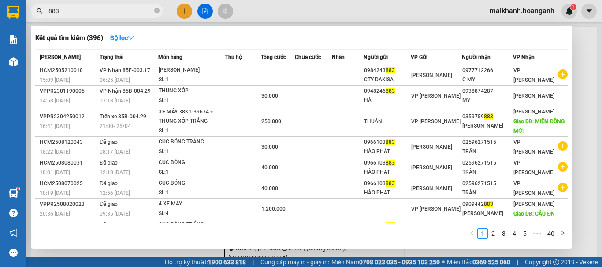
type input "883"
click at [181, 7] on div at bounding box center [301, 133] width 602 height 267
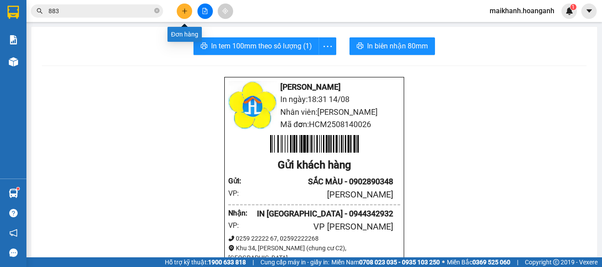
click at [185, 14] on icon "plus" at bounding box center [184, 11] width 6 height 6
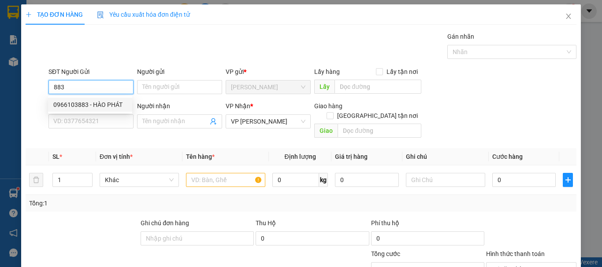
click at [104, 106] on div "0966103883 - HÀO PHÁT" at bounding box center [90, 105] width 74 height 10
type input "0966103883"
type input "HÀO PHÁT"
type input "30.000"
type input "0966103883"
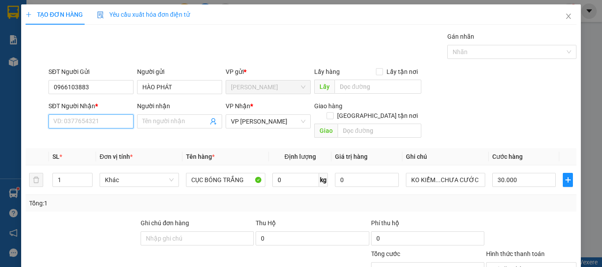
click at [108, 120] on input "SĐT Người Nhận *" at bounding box center [90, 122] width 85 height 14
click at [115, 143] on div "02596271515 - TRÂN" at bounding box center [90, 139] width 74 height 10
type input "02596271515"
type input "TRÂN"
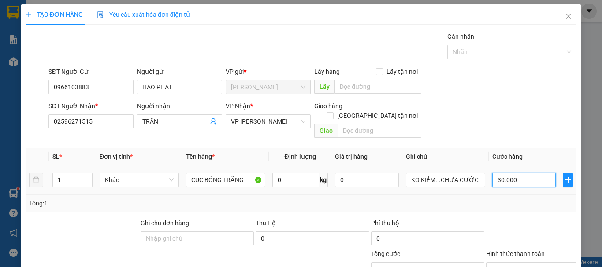
click at [514, 173] on input "30.000" at bounding box center [523, 180] width 63 height 14
type input "0"
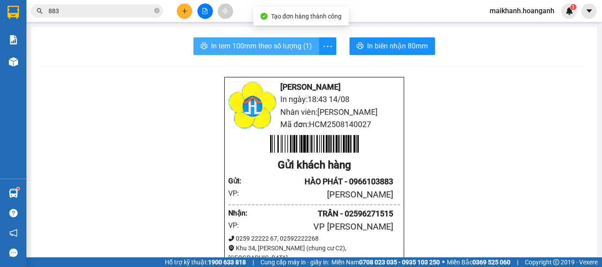
click at [293, 45] on span "In tem 100mm theo số lượng (1)" at bounding box center [261, 46] width 101 height 11
click at [253, 49] on span "In tem 100mm theo số lượng (1)" at bounding box center [261, 46] width 101 height 11
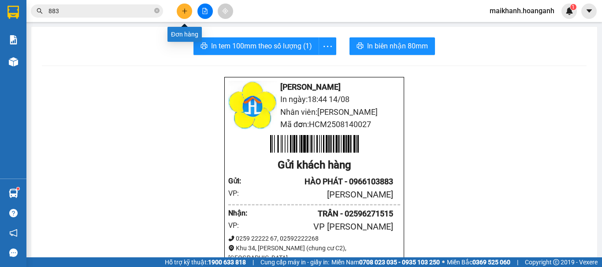
click at [185, 12] on icon "plus" at bounding box center [184, 10] width 0 height 5
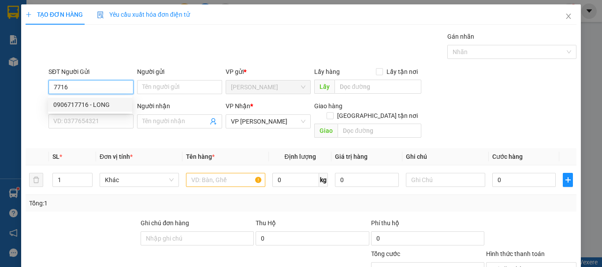
click at [85, 103] on div "0906717716 - LONG" at bounding box center [90, 105] width 74 height 10
type input "0906717716"
type input "LONG"
type input "30.000"
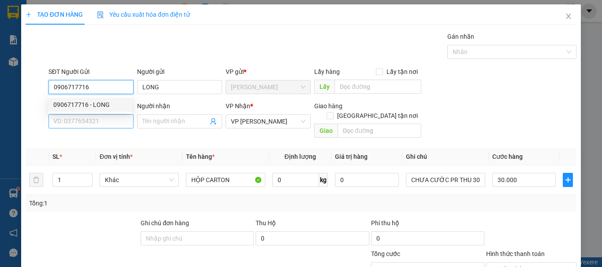
type input "0906717716"
click at [86, 117] on input "SĐT Người Nhận *" at bounding box center [90, 122] width 85 height 14
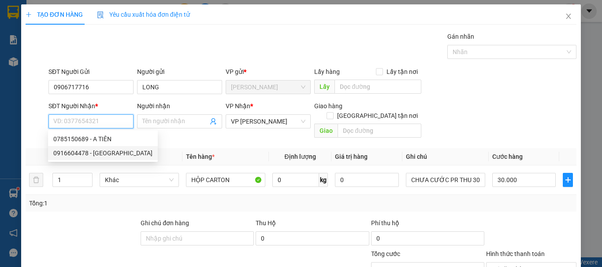
click at [100, 152] on div "0916604478 - [GEOGRAPHIC_DATA]" at bounding box center [102, 153] width 99 height 10
type input "0916604478"
type input "QUANG PHÚ"
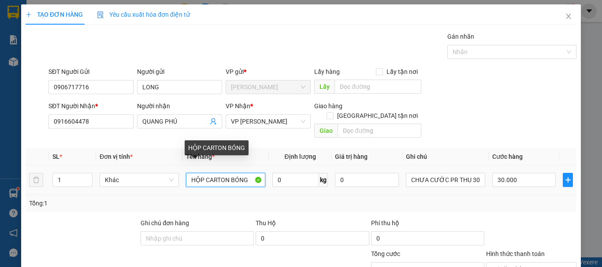
click at [246, 173] on input "HỘP CARTON BÓNG" at bounding box center [225, 180] width 79 height 14
type input "1 CỤC BÓNG"
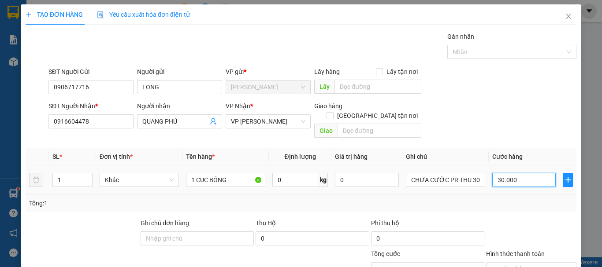
click at [543, 173] on input "30.000" at bounding box center [523, 180] width 63 height 14
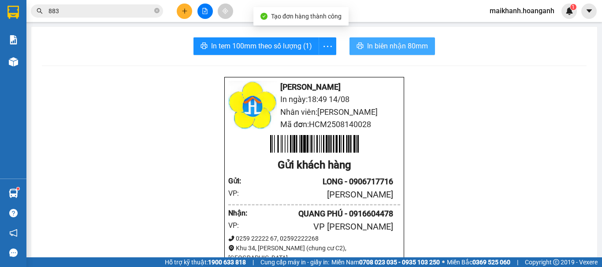
click at [372, 44] on span "In biên nhận 80mm" at bounding box center [397, 46] width 61 height 11
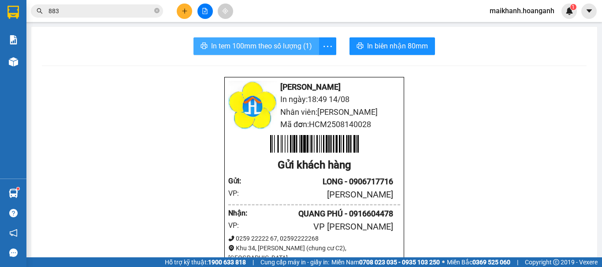
click at [292, 44] on span "In tem 100mm theo số lượng (1)" at bounding box center [261, 46] width 101 height 11
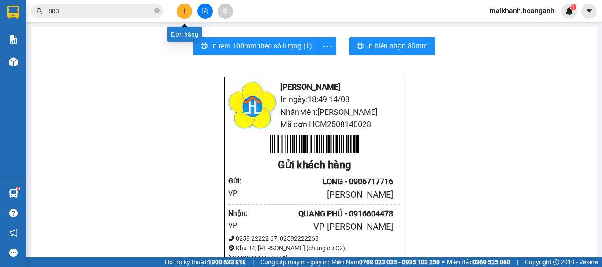
click at [177, 8] on button at bounding box center [184, 11] width 15 height 15
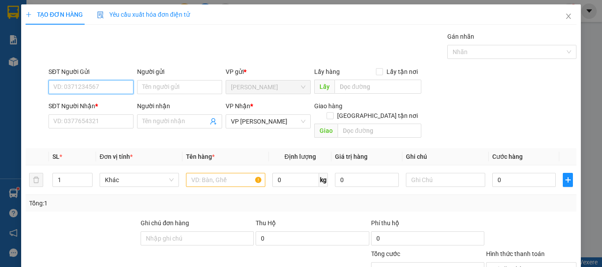
click at [126, 89] on input "SĐT Người Gửi" at bounding box center [90, 87] width 85 height 14
type input "1"
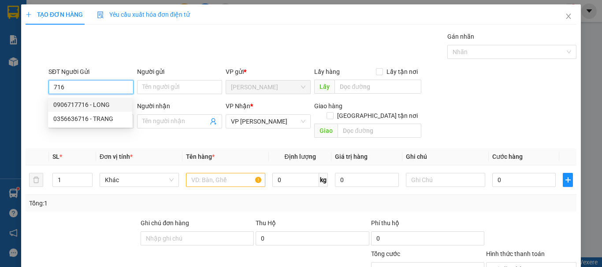
click at [97, 103] on div "0906717716 - LONG" at bounding box center [90, 105] width 74 height 10
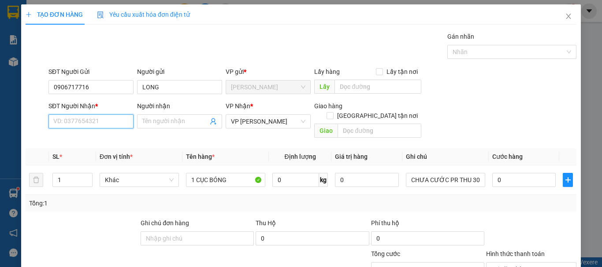
click at [97, 119] on input "SĐT Người Nhận *" at bounding box center [90, 122] width 85 height 14
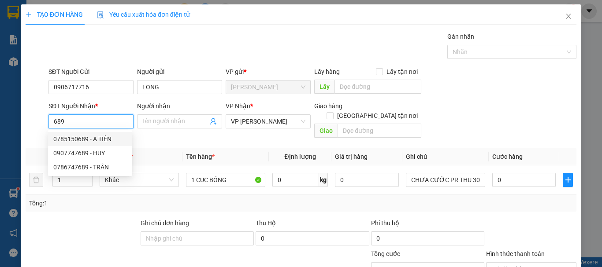
click at [91, 137] on div "0785150689 - A TIÊN" at bounding box center [90, 139] width 74 height 10
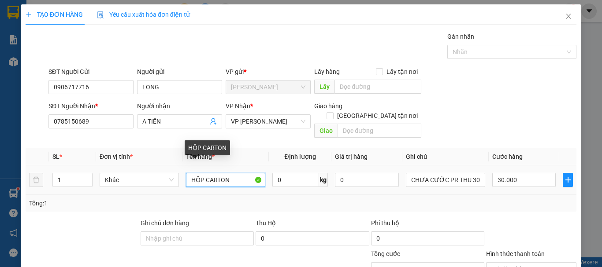
click at [230, 176] on input "HỘP CARTON" at bounding box center [225, 180] width 79 height 14
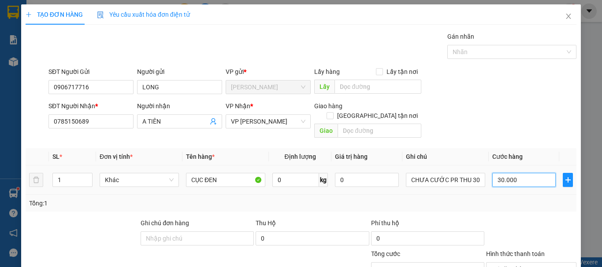
click at [523, 173] on input "30.000" at bounding box center [523, 180] width 63 height 14
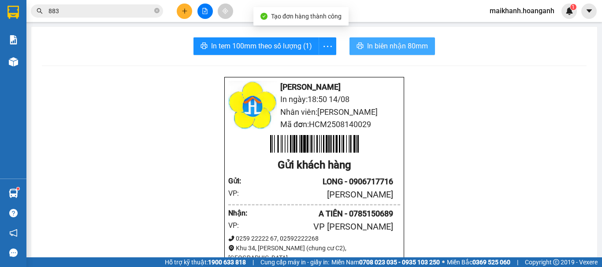
click at [377, 45] on span "In biên nhận 80mm" at bounding box center [397, 46] width 61 height 11
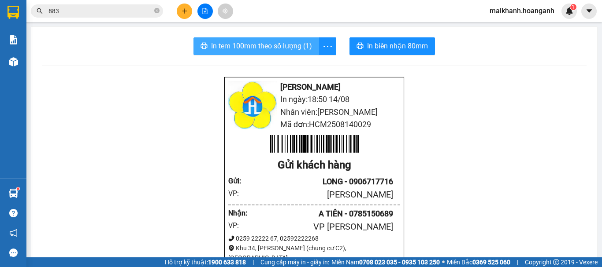
click at [289, 38] on button "In tem 100mm theo số lượng (1)" at bounding box center [256, 46] width 126 height 18
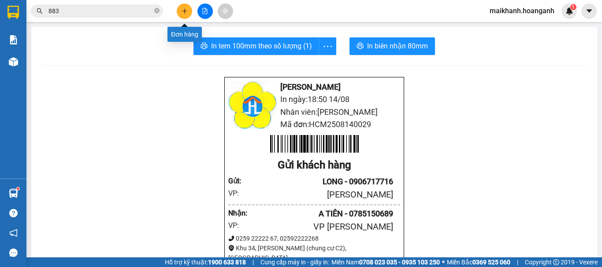
click at [178, 14] on button at bounding box center [184, 11] width 15 height 15
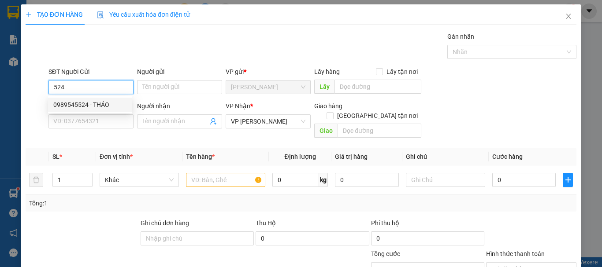
click at [90, 102] on div "0989545524 - THẢO" at bounding box center [90, 105] width 74 height 10
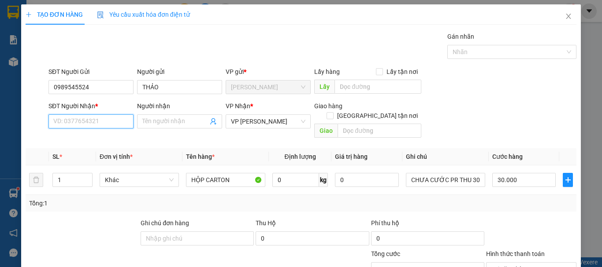
click at [97, 118] on input "SĐT Người Nhận *" at bounding box center [90, 122] width 85 height 14
click at [96, 140] on div "0937788406 - TRÂN" at bounding box center [90, 139] width 74 height 10
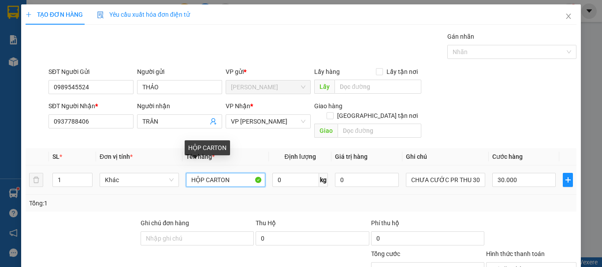
click at [236, 173] on input "HỘP CARTON" at bounding box center [225, 180] width 79 height 14
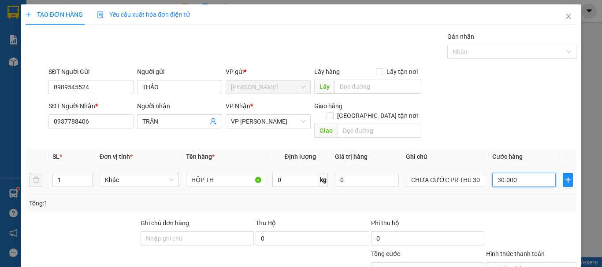
click at [517, 173] on input "30.000" at bounding box center [523, 180] width 63 height 14
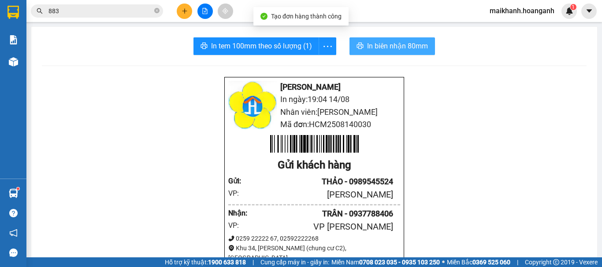
click at [362, 45] on button "In biên nhận 80mm" at bounding box center [391, 46] width 85 height 18
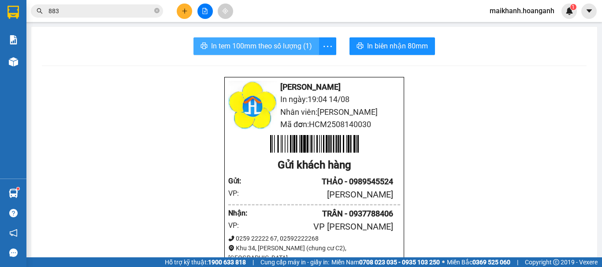
click at [275, 46] on span "In tem 100mm theo số lượng (1)" at bounding box center [261, 46] width 101 height 11
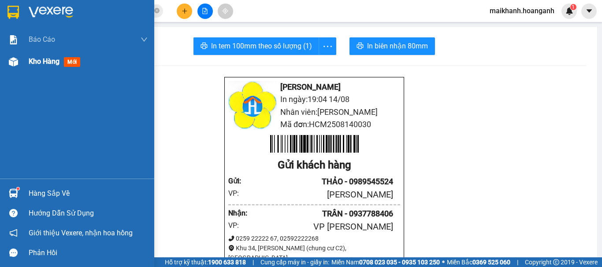
click at [54, 64] on span "Kho hàng" at bounding box center [44, 61] width 31 height 8
